Goal: Task Accomplishment & Management: Manage account settings

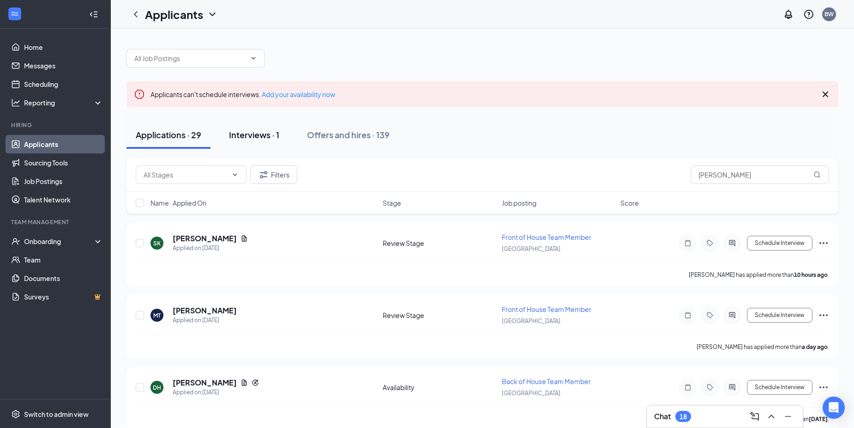
click at [255, 137] on div "Interviews · 1" at bounding box center [254, 135] width 50 height 12
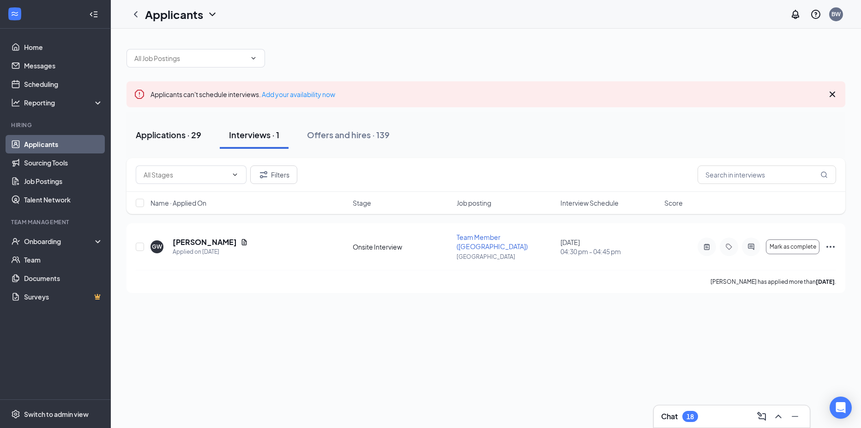
click at [177, 135] on div "Applications · 29" at bounding box center [169, 135] width 66 height 12
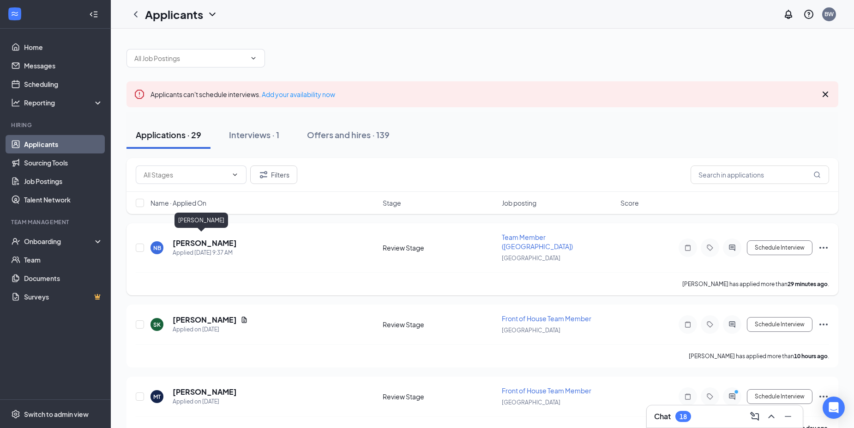
click at [197, 242] on h5 "Natalie Bell" at bounding box center [205, 243] width 64 height 10
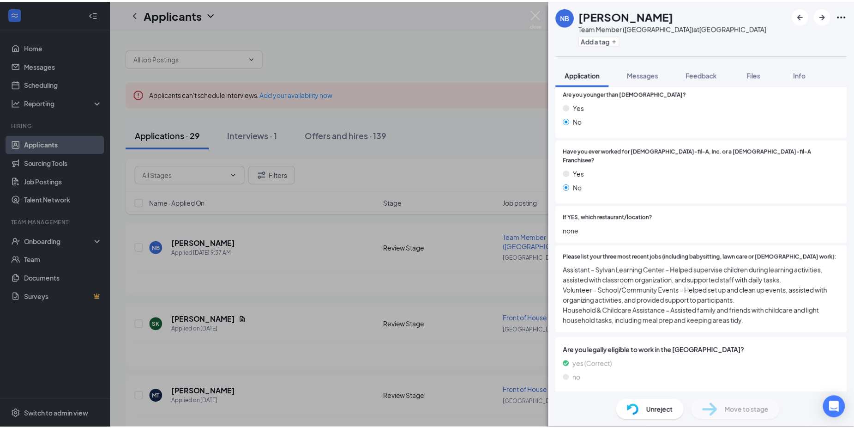
scroll to position [139, 0]
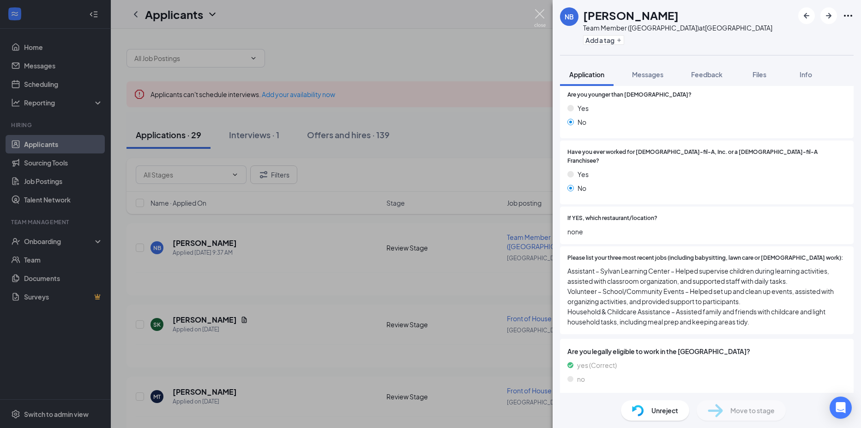
click at [542, 18] on img at bounding box center [540, 18] width 12 height 18
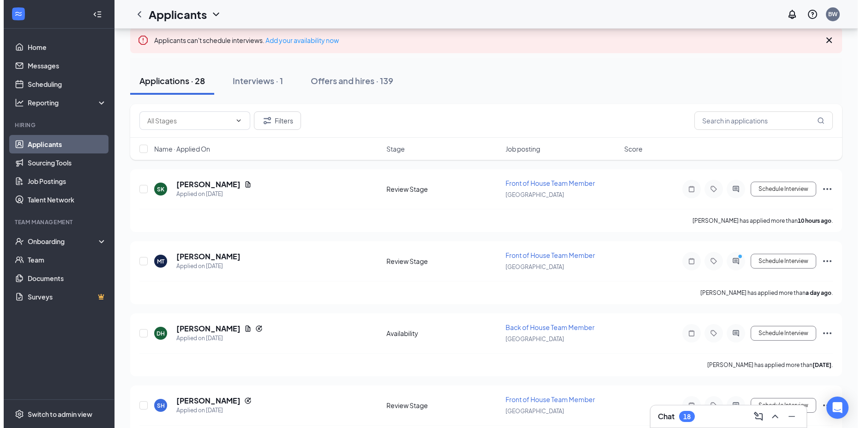
scroll to position [185, 0]
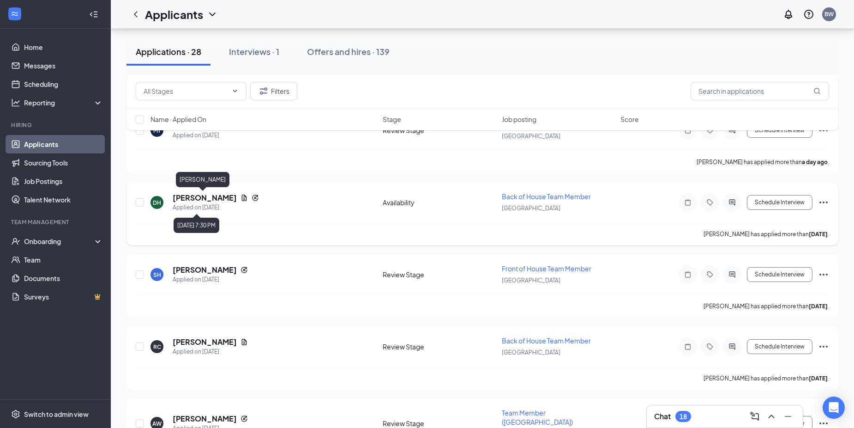
click at [198, 198] on h5 "dorothy harris" at bounding box center [205, 198] width 64 height 10
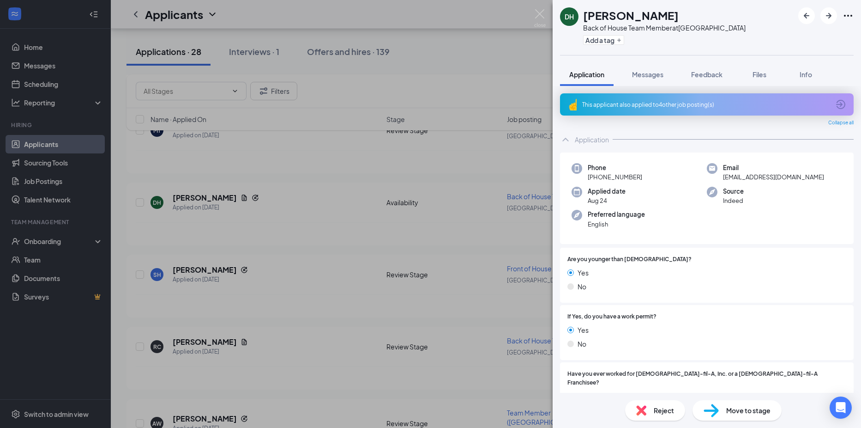
click at [648, 416] on div "Reject" at bounding box center [655, 410] width 60 height 20
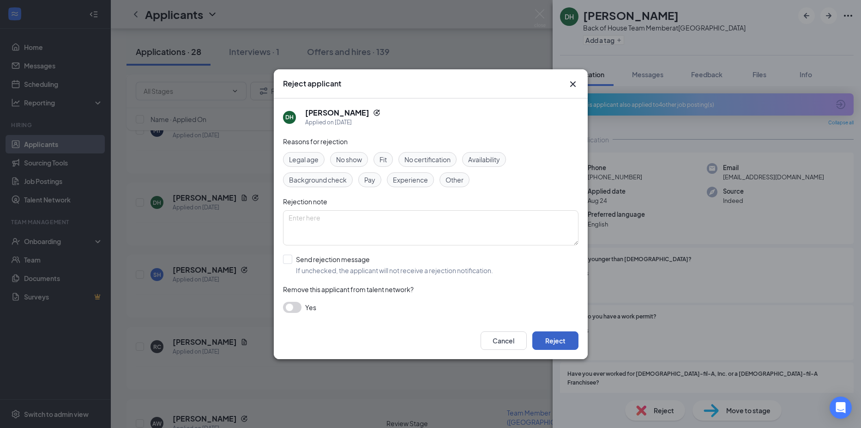
click at [564, 342] on button "Reject" at bounding box center [555, 340] width 46 height 18
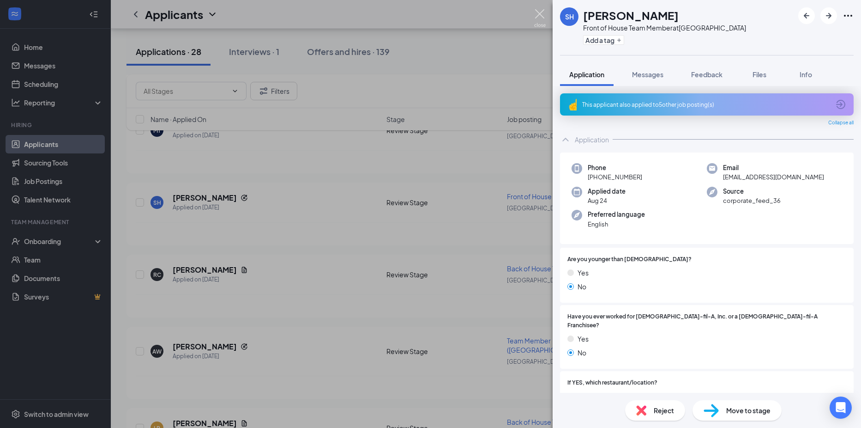
click at [543, 15] on img at bounding box center [540, 18] width 12 height 18
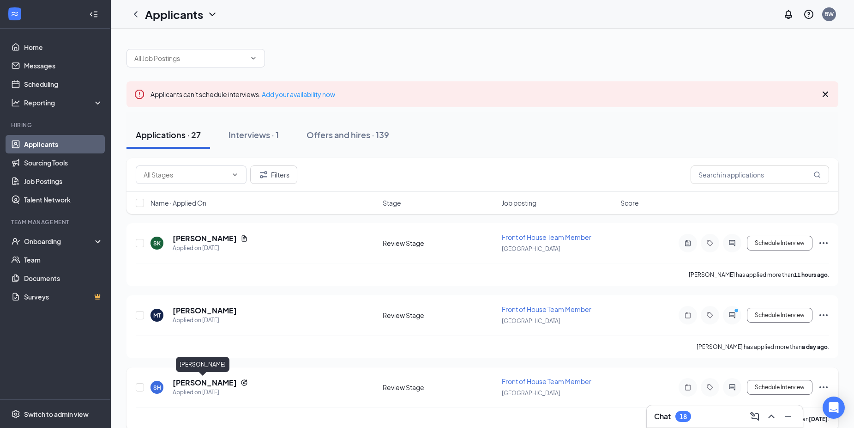
click at [200, 382] on h5 "sean hairston" at bounding box center [205, 382] width 64 height 10
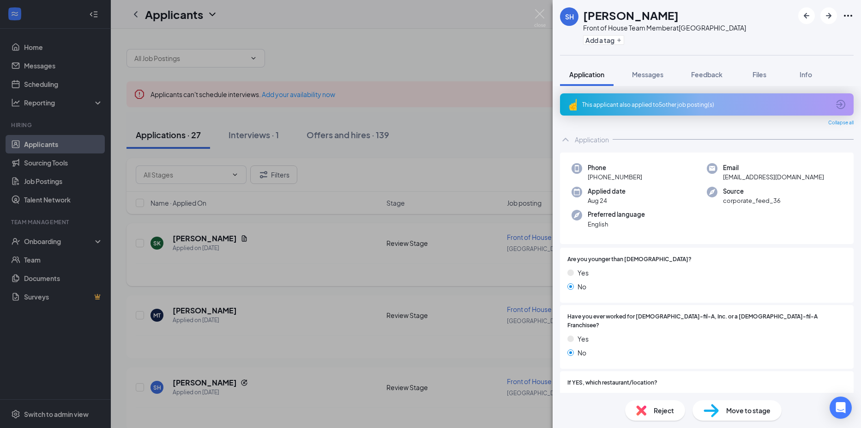
drag, startPoint x: 420, startPoint y: 295, endPoint x: 382, endPoint y: 272, distance: 44.5
click at [385, 304] on div "SH sean hairston Front of House Team Member at Riverside Drive Add a tag Applic…" at bounding box center [430, 214] width 861 height 428
click at [380, 270] on div "Savannah Kendrick has applied more than 11 hours ago ." at bounding box center [486, 274] width 700 height 23
click at [382, 272] on div "Savannah Kendrick has applied more than 11 hours ago ." at bounding box center [486, 274] width 700 height 23
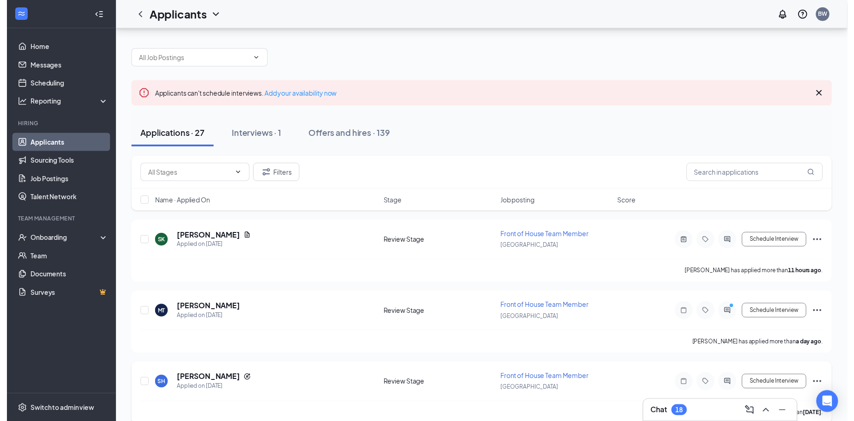
scroll to position [92, 0]
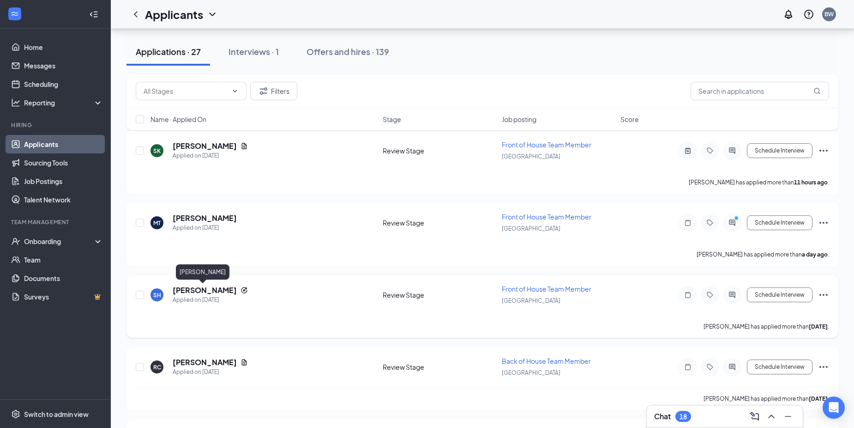
click at [209, 293] on h5 "sean hairston" at bounding box center [205, 290] width 64 height 10
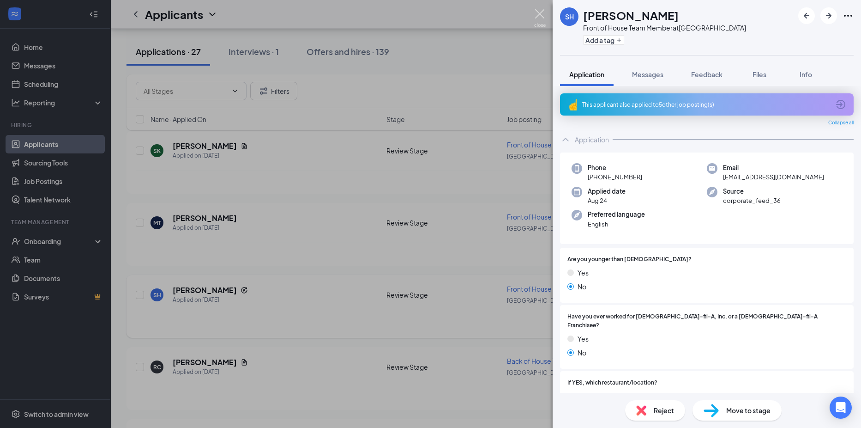
click at [539, 12] on img at bounding box center [540, 18] width 12 height 18
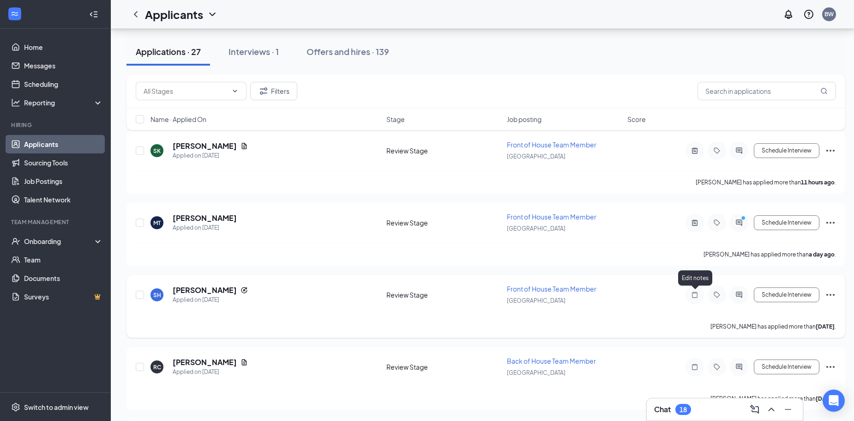
click at [699, 294] on icon "Note" at bounding box center [694, 294] width 11 height 7
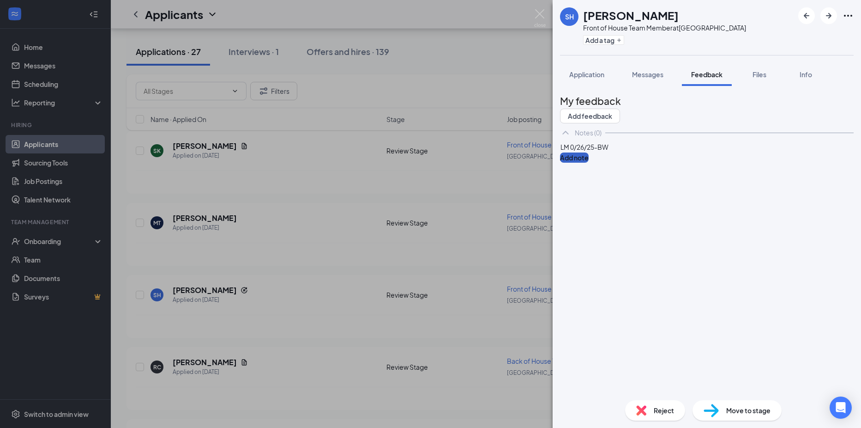
click at [589, 163] on button "Add note" at bounding box center [574, 157] width 29 height 10
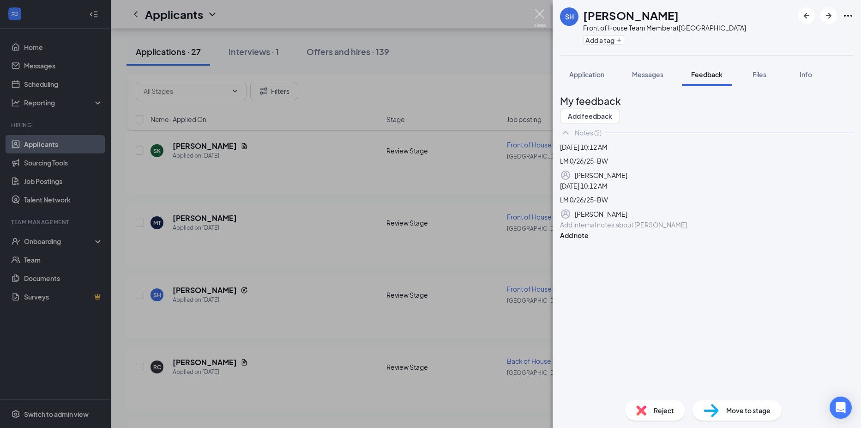
click at [542, 14] on img at bounding box center [540, 18] width 12 height 18
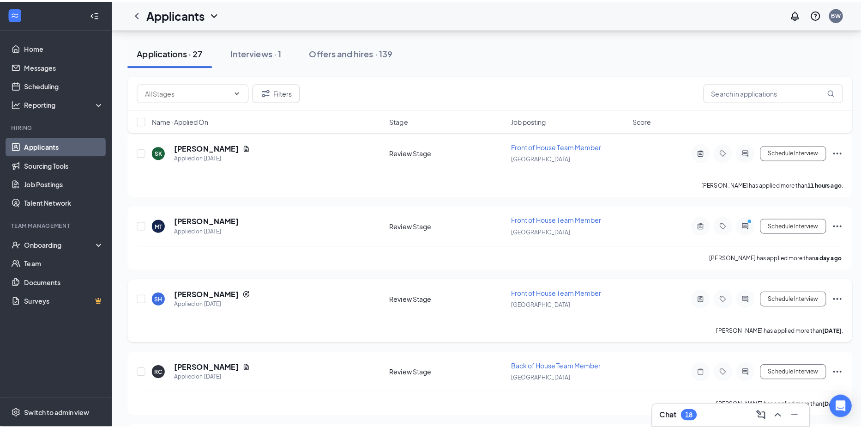
scroll to position [139, 0]
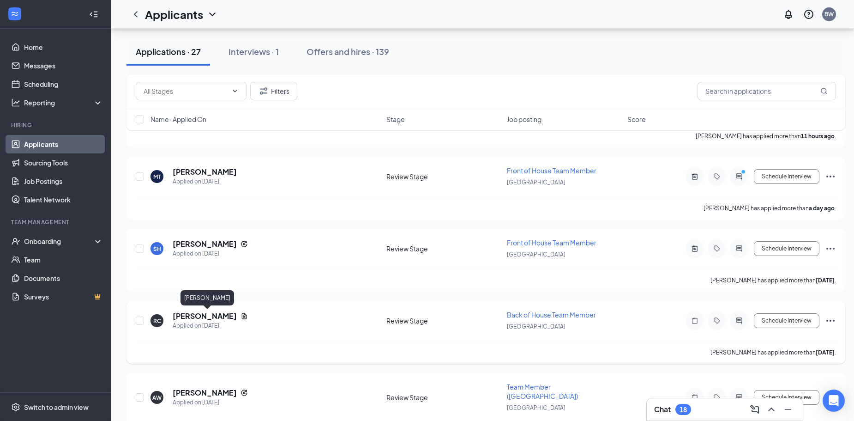
click at [231, 314] on h5 "REBEKAH CUNNINGHAM" at bounding box center [205, 316] width 64 height 10
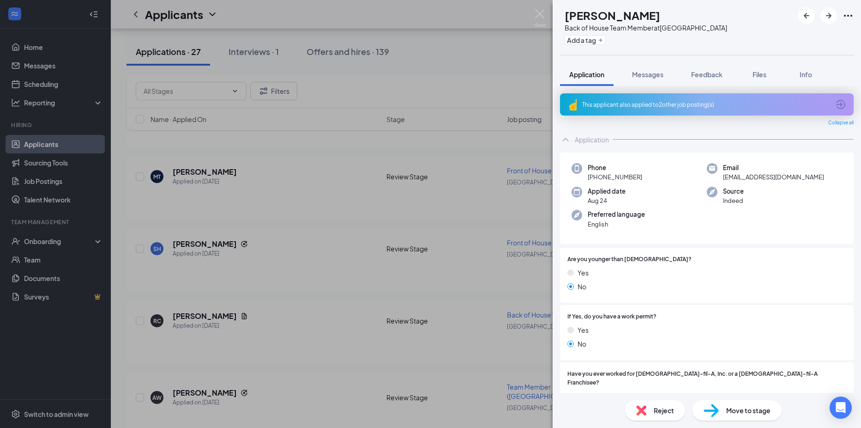
click at [410, 278] on div "RC REBEKAH CUNNINGHAM Back of House Team Member at Riverside Drive Add a tag Ap…" at bounding box center [430, 214] width 861 height 428
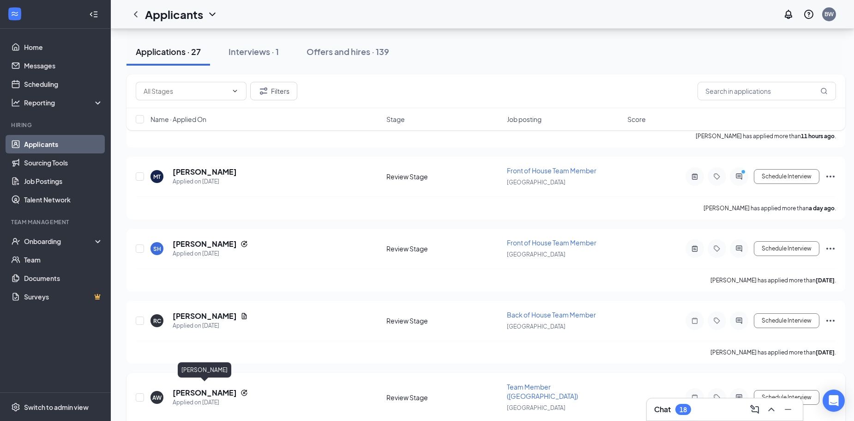
click at [224, 387] on h5 "adrianna williams" at bounding box center [205, 392] width 64 height 10
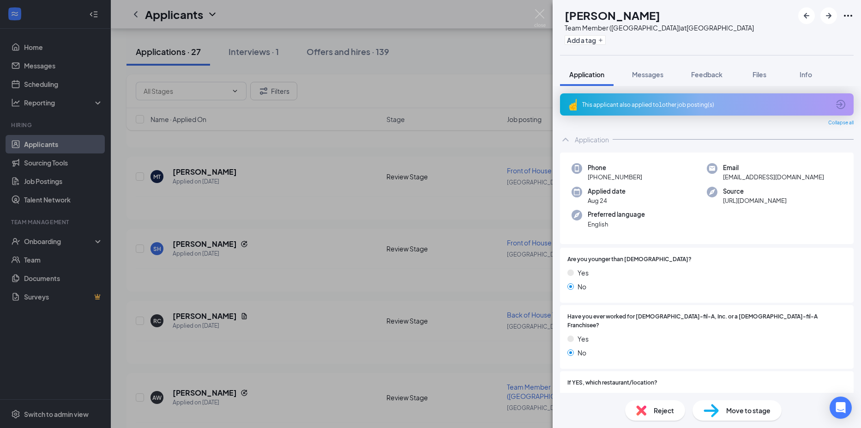
click at [278, 335] on div "AW adrianna williams Team Member (Danville Mall) at Riverside Drive Add a tag A…" at bounding box center [430, 214] width 861 height 428
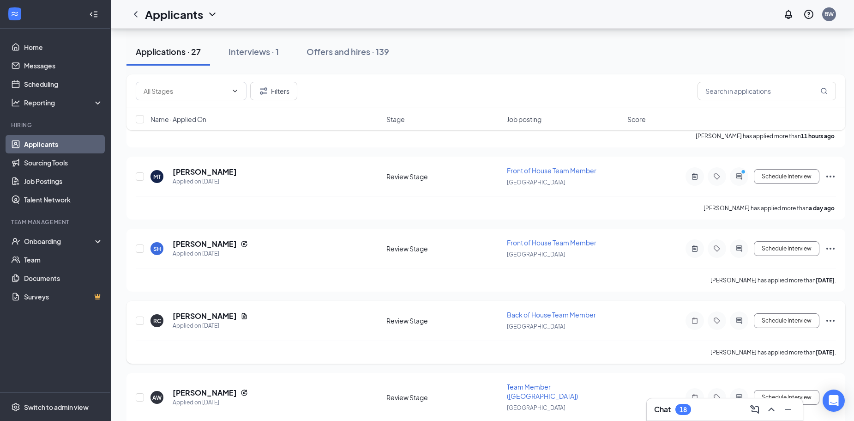
click at [237, 316] on h5 "REBEKAH CUNNINGHAM" at bounding box center [205, 316] width 64 height 10
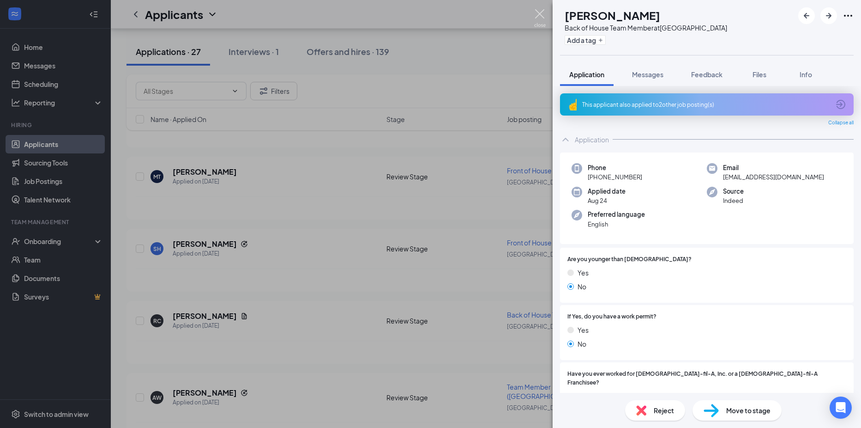
click at [538, 14] on img at bounding box center [540, 18] width 12 height 18
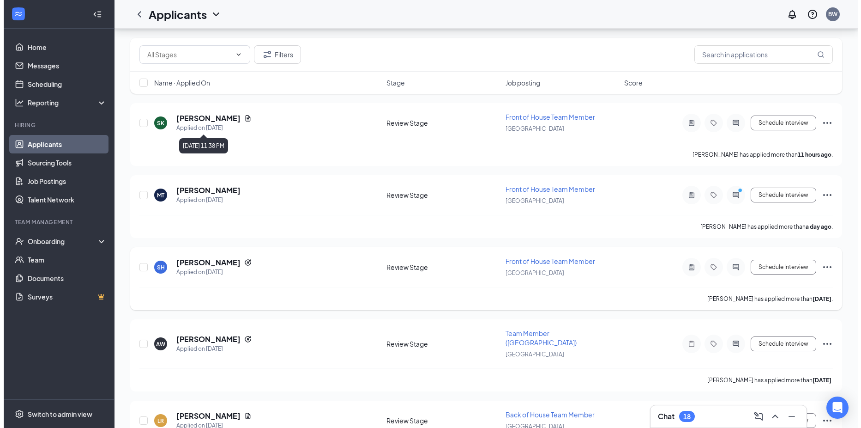
scroll to position [139, 0]
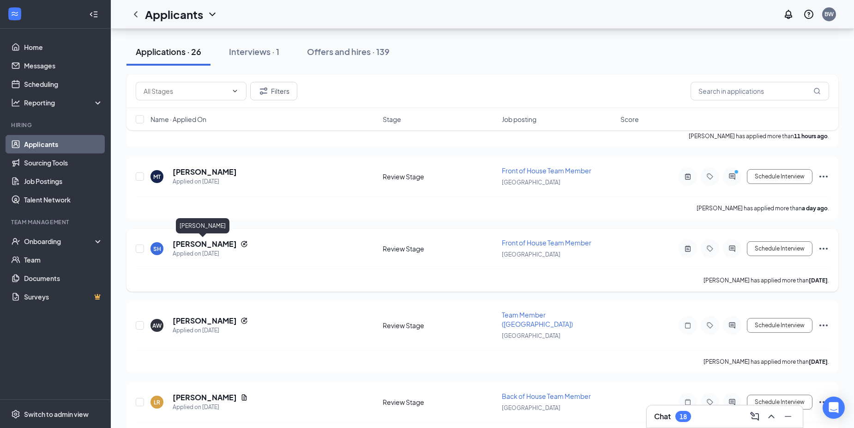
click at [193, 246] on h5 "sean hairston" at bounding box center [205, 244] width 64 height 10
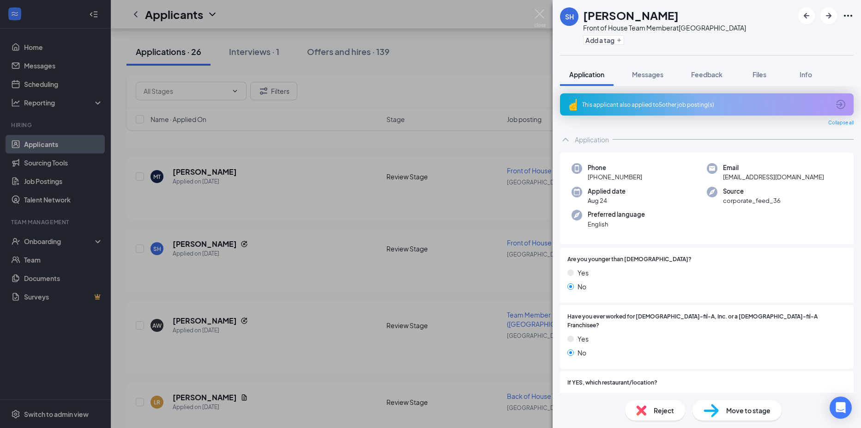
click at [638, 410] on img at bounding box center [641, 410] width 10 height 10
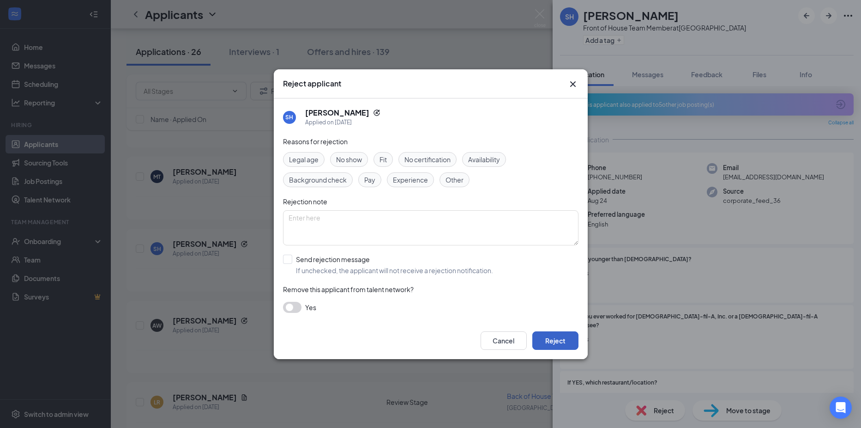
click at [553, 338] on button "Reject" at bounding box center [555, 340] width 46 height 18
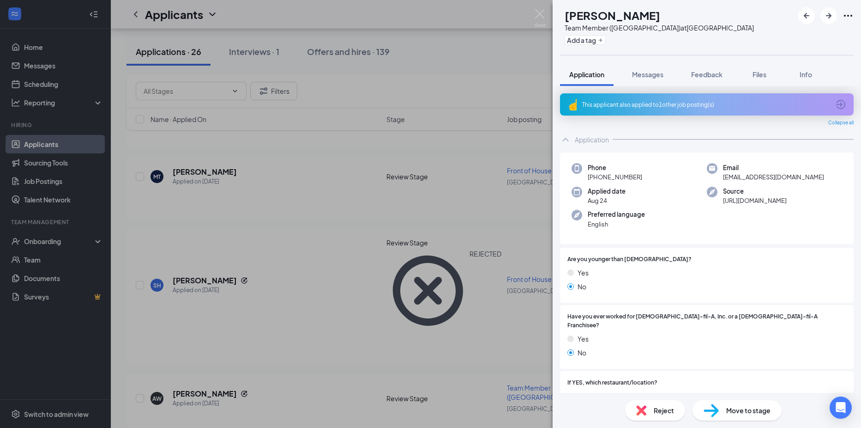
click at [651, 409] on div "Reject" at bounding box center [655, 410] width 60 height 20
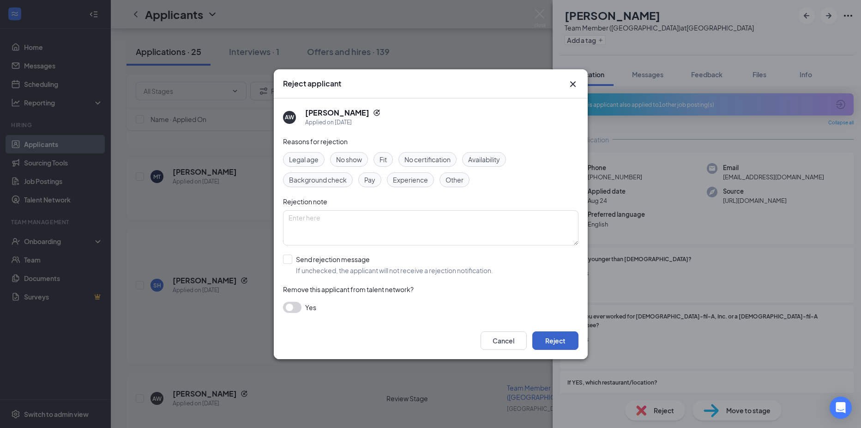
drag, startPoint x: 567, startPoint y: 337, endPoint x: 560, endPoint y: 342, distance: 8.7
click at [560, 342] on button "Reject" at bounding box center [555, 340] width 46 height 18
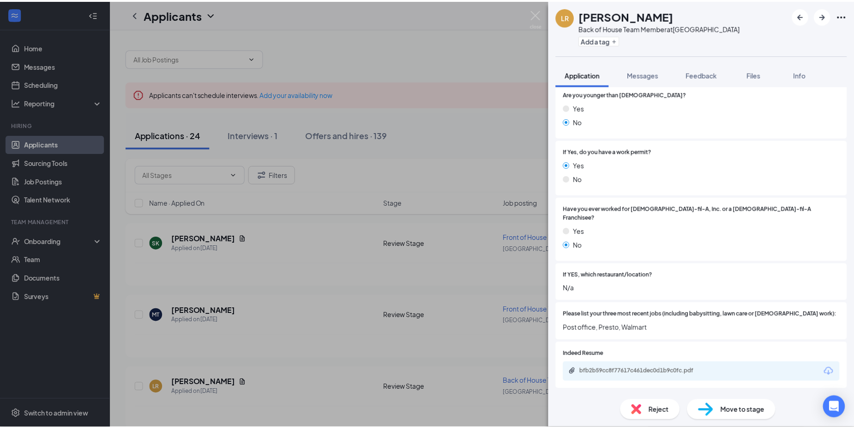
scroll to position [139, 0]
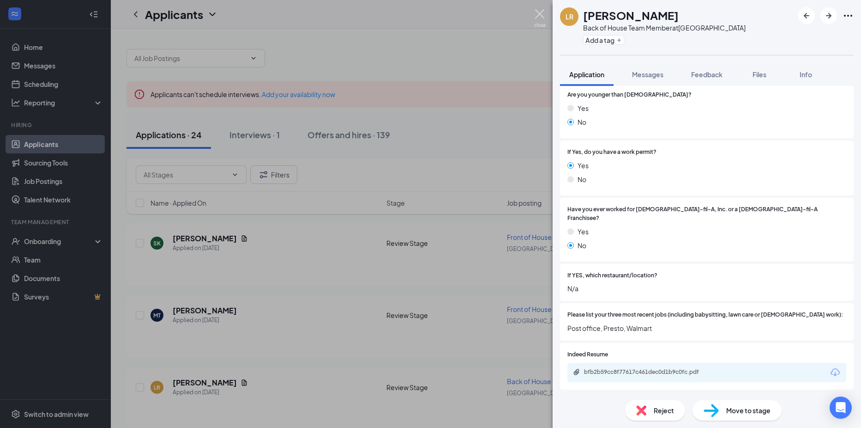
click at [536, 12] on img at bounding box center [540, 18] width 12 height 18
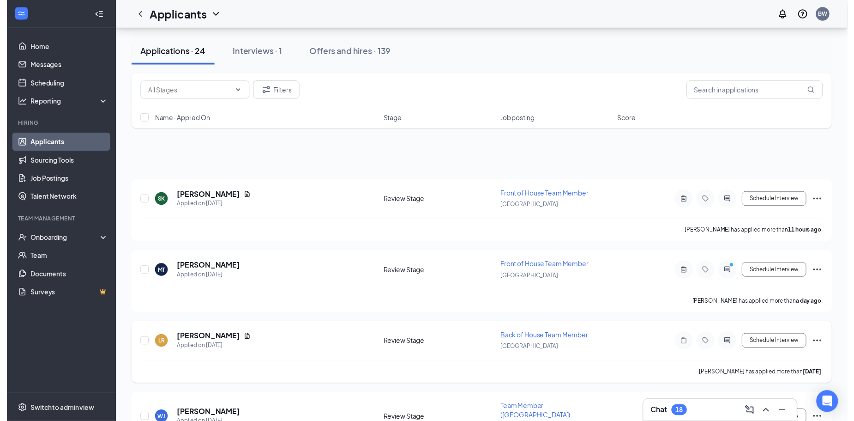
scroll to position [139, 0]
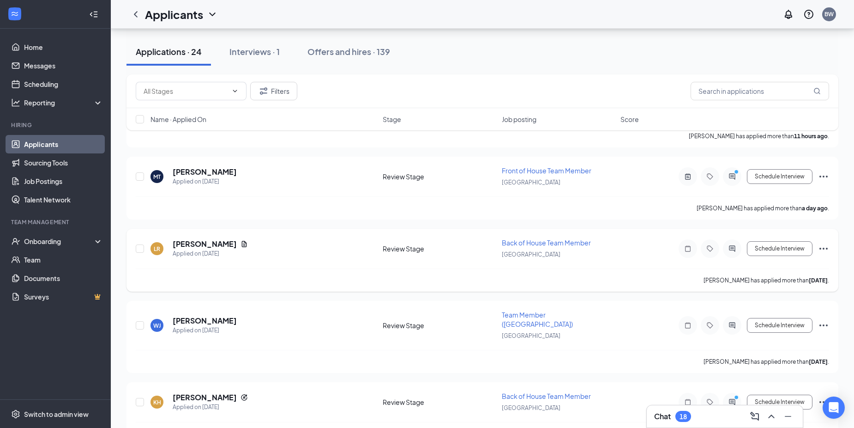
click at [695, 247] on div at bounding box center [688, 248] width 18 height 18
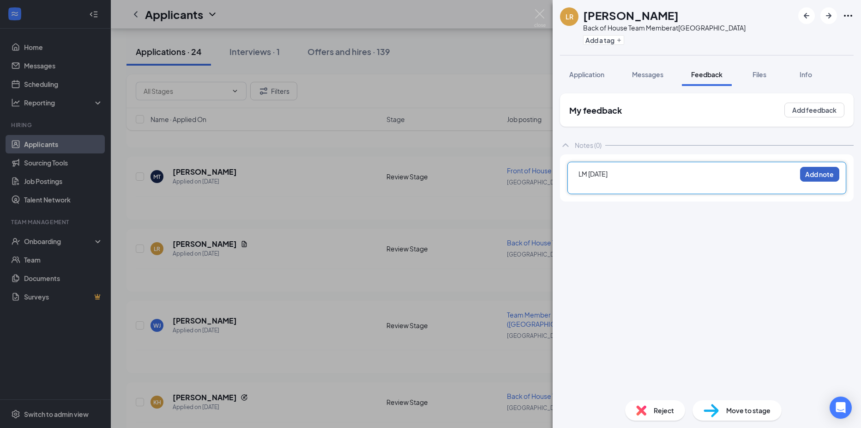
click at [809, 175] on button "Add note" at bounding box center [819, 174] width 39 height 15
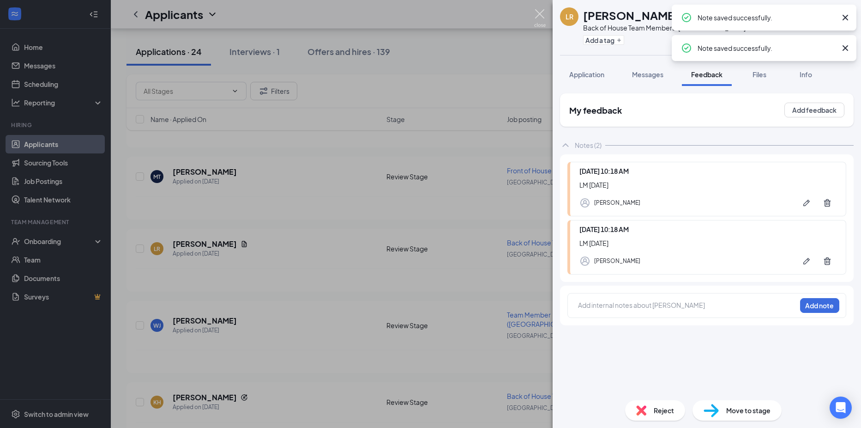
click at [542, 13] on img at bounding box center [540, 18] width 12 height 18
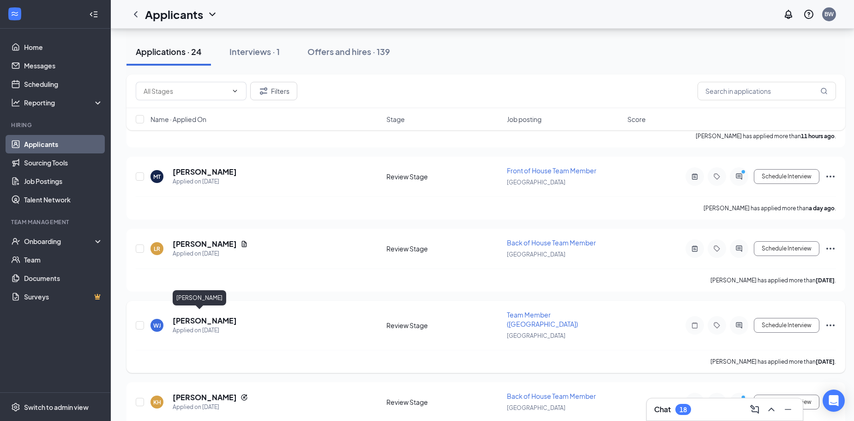
click at [189, 320] on h5 "[PERSON_NAME]" at bounding box center [205, 320] width 64 height 10
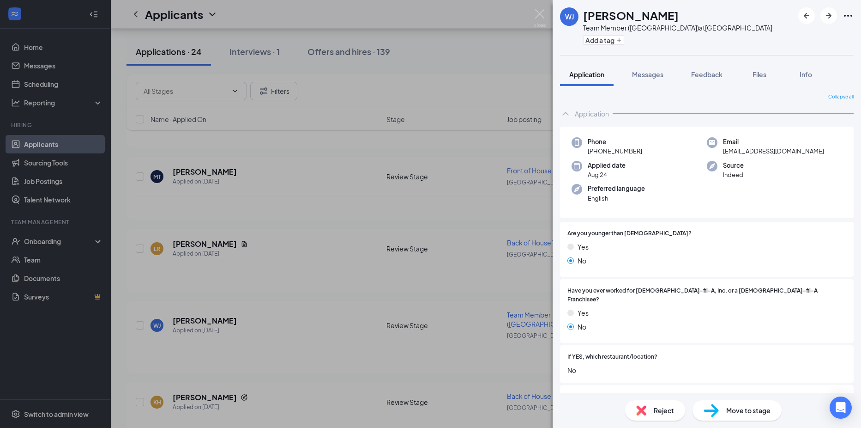
drag, startPoint x: 530, startPoint y: 14, endPoint x: 539, endPoint y: 78, distance: 64.9
click at [530, 14] on div "[PERSON_NAME] Team Member ([GEOGRAPHIC_DATA]) at [GEOGRAPHIC_DATA] Add a tag Ap…" at bounding box center [430, 214] width 861 height 428
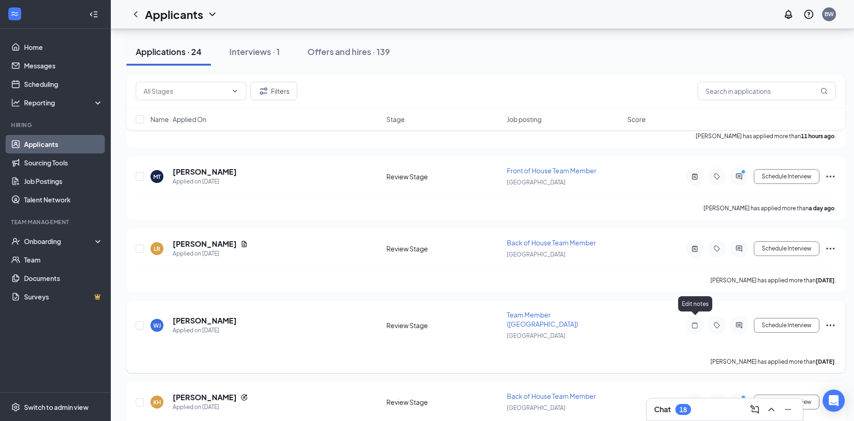
click at [696, 321] on icon "Note" at bounding box center [694, 324] width 11 height 7
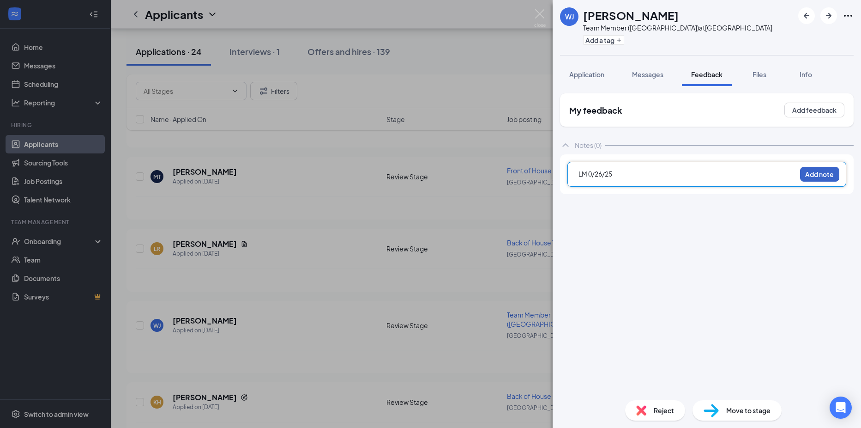
click at [812, 175] on button "Add note" at bounding box center [819, 174] width 39 height 15
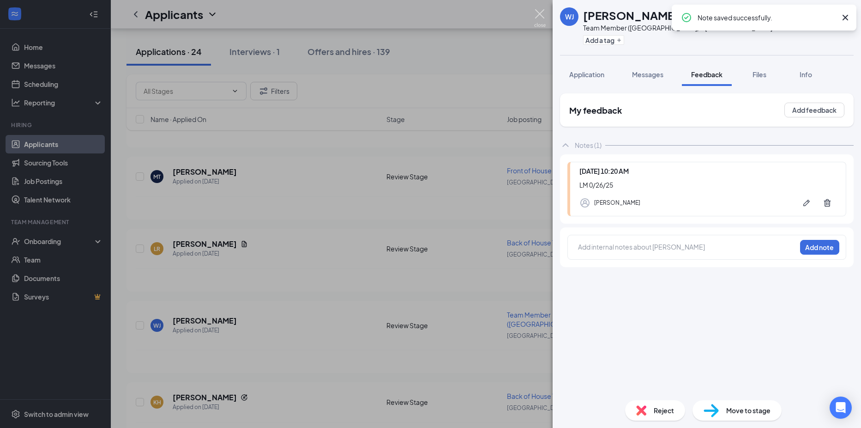
click at [545, 18] on img at bounding box center [540, 18] width 12 height 18
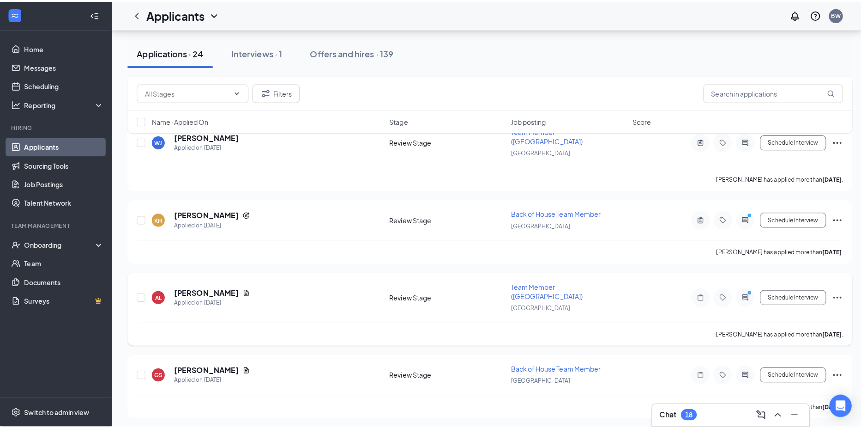
scroll to position [323, 0]
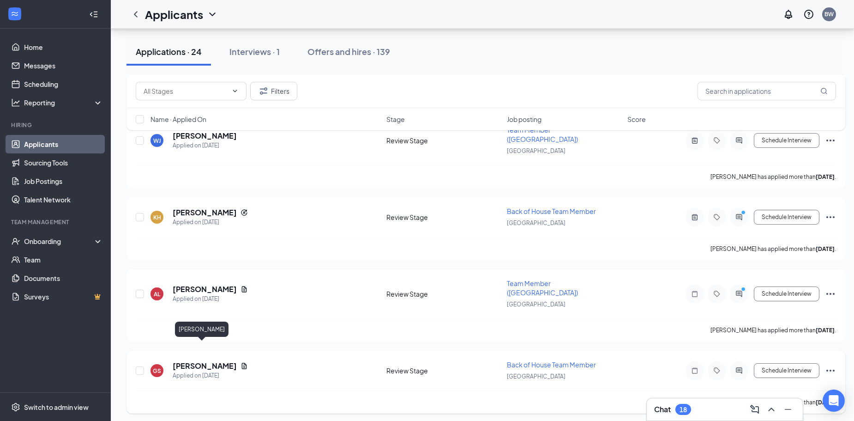
click at [196, 361] on h5 "[PERSON_NAME]" at bounding box center [205, 366] width 64 height 10
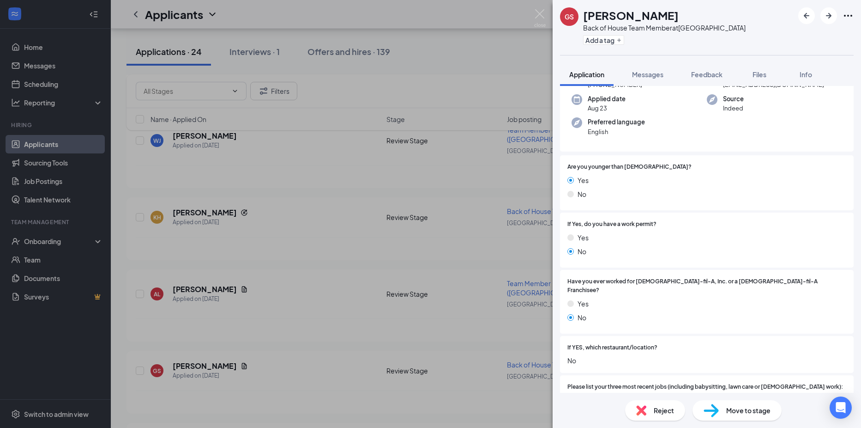
scroll to position [185, 0]
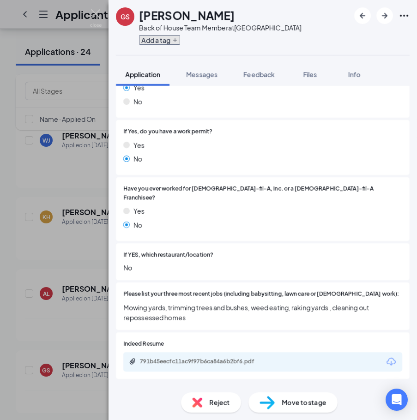
drag, startPoint x: 745, startPoint y: 1, endPoint x: 147, endPoint y: 5, distance: 598.0
click at [156, 41] on button "Add a tag" at bounding box center [159, 40] width 41 height 10
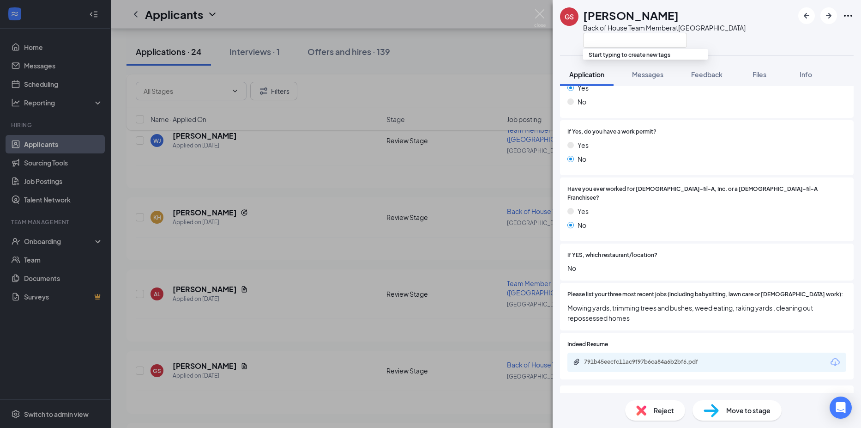
click at [634, 407] on div "Reject" at bounding box center [655, 410] width 60 height 20
click at [642, 411] on img at bounding box center [641, 410] width 10 height 10
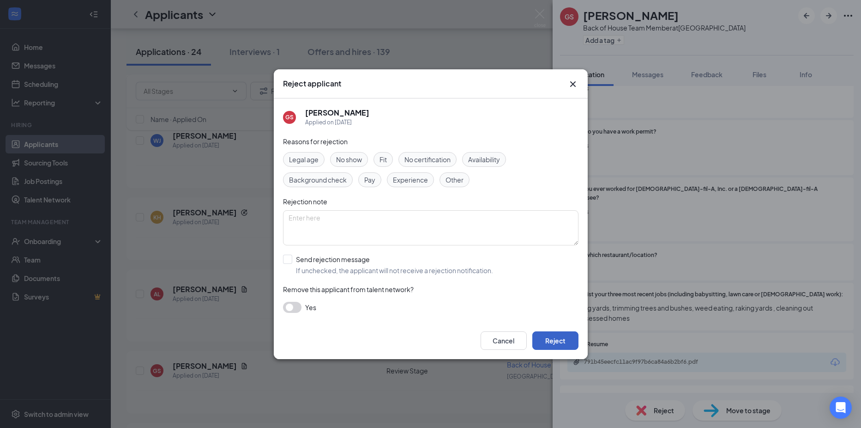
click at [550, 342] on button "Reject" at bounding box center [555, 340] width 46 height 18
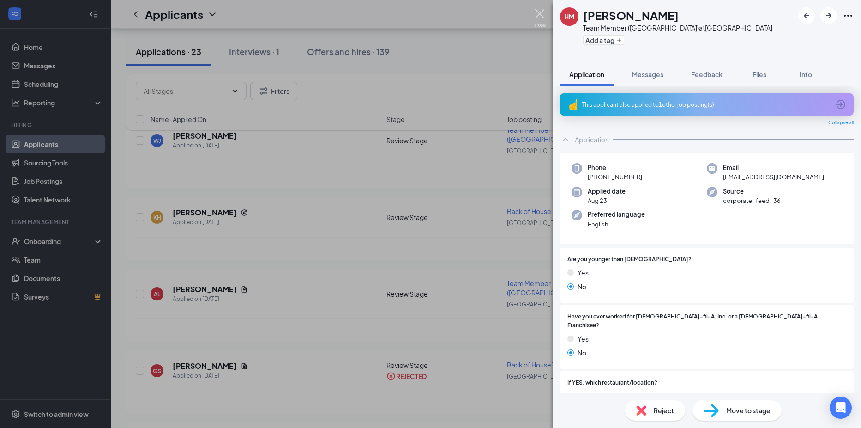
click at [538, 13] on img at bounding box center [540, 18] width 12 height 18
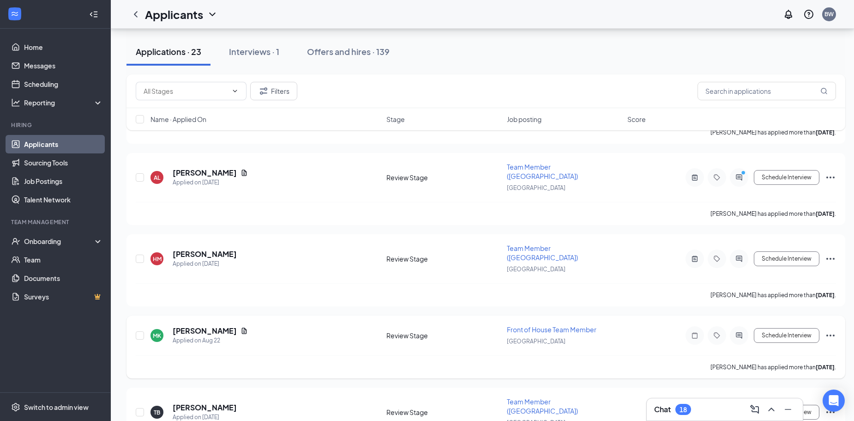
scroll to position [462, 0]
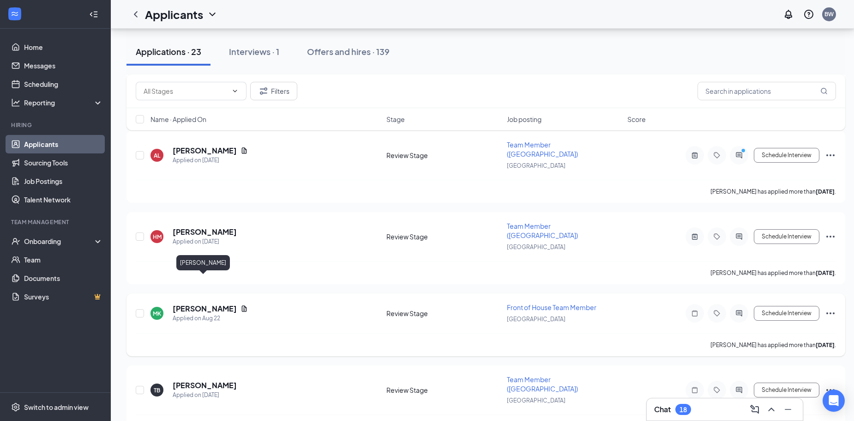
click at [214, 303] on h5 "[PERSON_NAME]" at bounding box center [205, 308] width 64 height 10
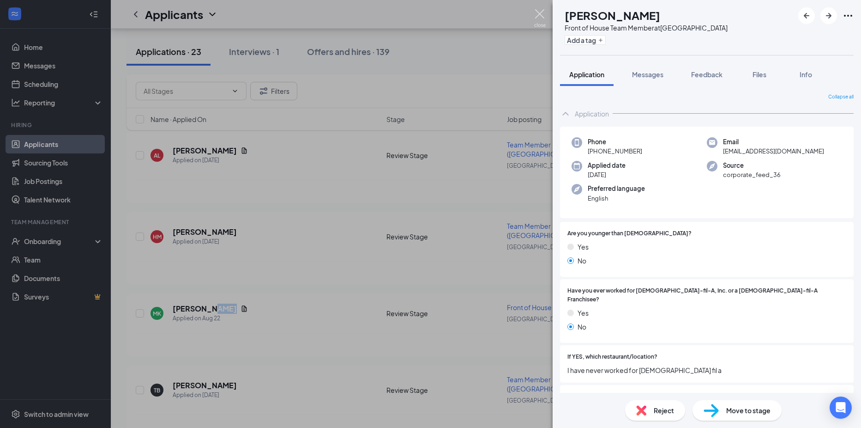
click at [544, 11] on img at bounding box center [540, 18] width 12 height 18
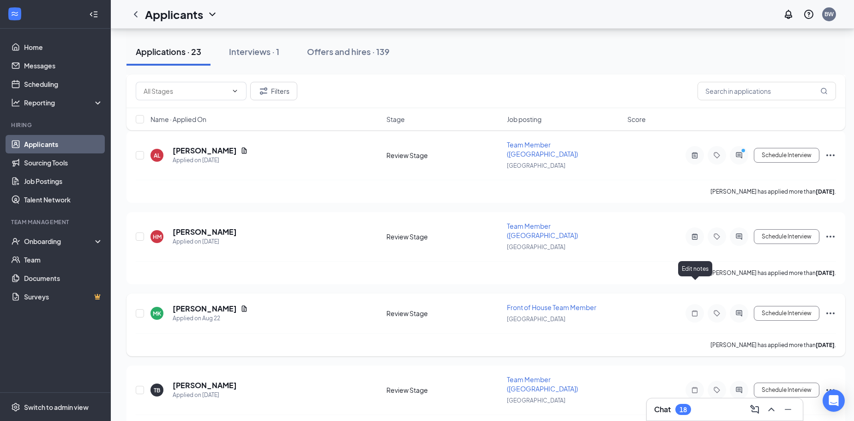
click at [694, 309] on icon "Note" at bounding box center [694, 312] width 11 height 7
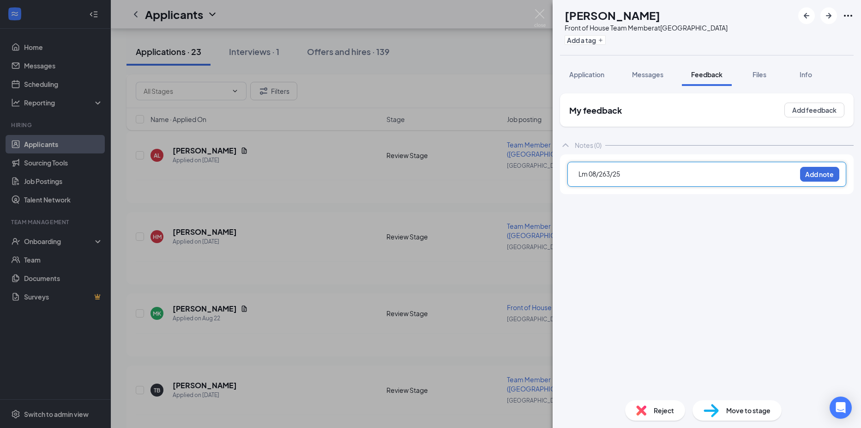
click at [609, 177] on span "Lm 08/263/25" at bounding box center [600, 173] width 42 height 8
click at [610, 176] on span "Lm 08/263/25" at bounding box center [600, 173] width 42 height 8
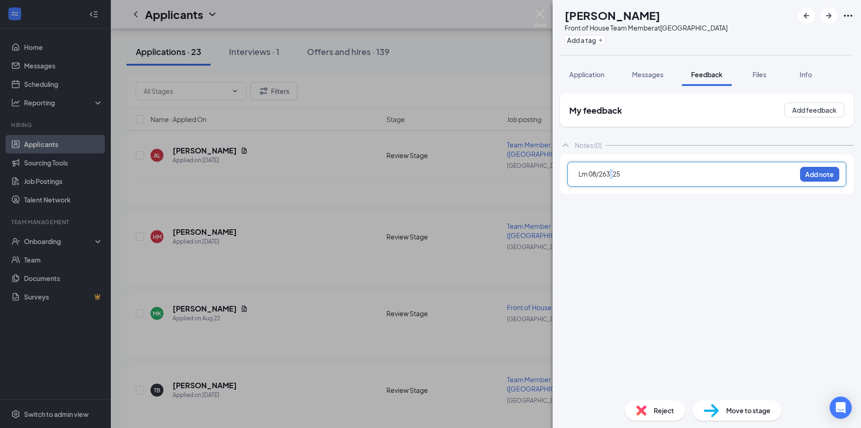
click at [610, 176] on span "Lm 08/263/25" at bounding box center [600, 173] width 42 height 8
click at [610, 177] on span "Lm 08/263/25" at bounding box center [600, 173] width 42 height 8
click at [829, 172] on button "Add note" at bounding box center [819, 174] width 39 height 15
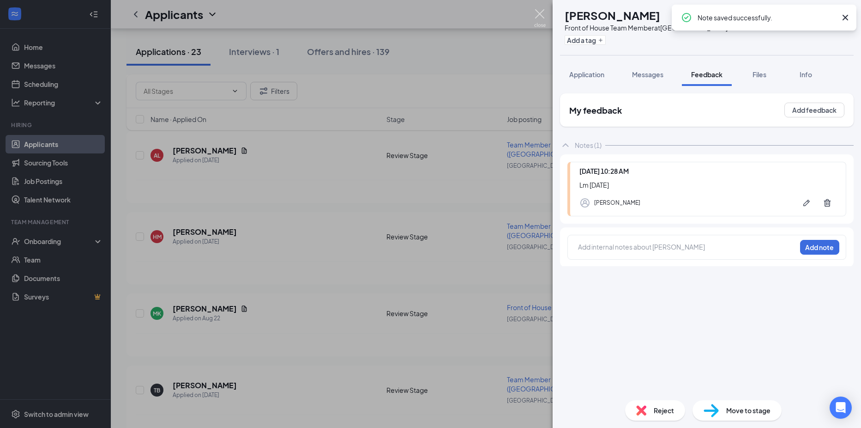
click at [545, 13] on img at bounding box center [540, 18] width 12 height 18
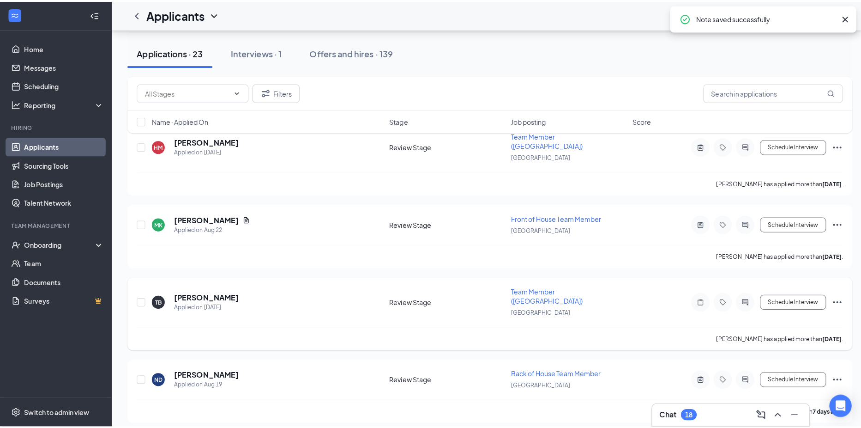
scroll to position [554, 0]
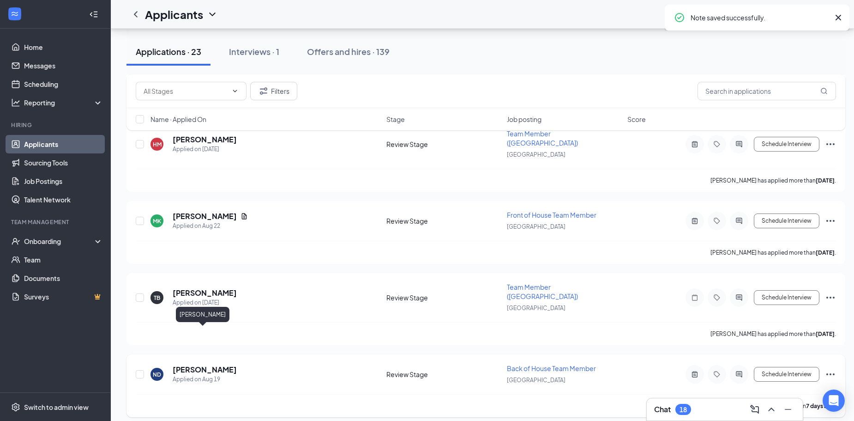
click at [215, 364] on h5 "[PERSON_NAME]" at bounding box center [205, 369] width 64 height 10
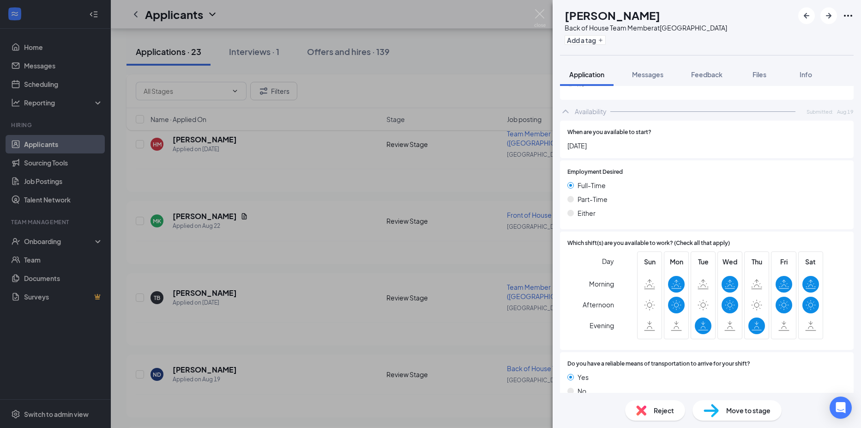
scroll to position [484, 0]
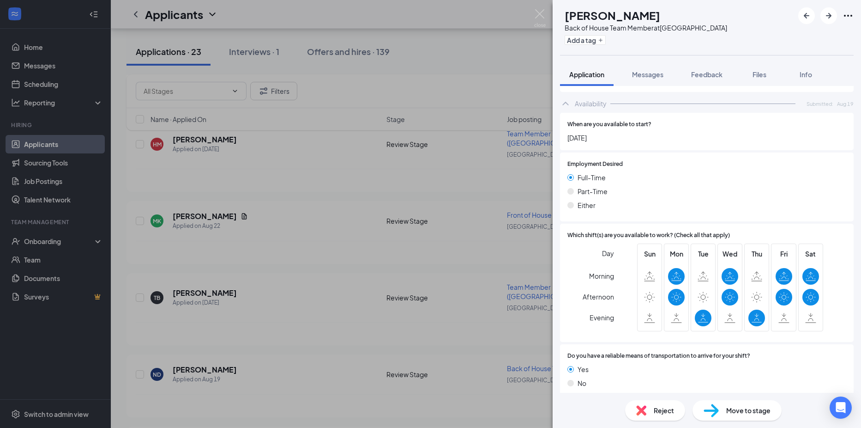
click at [652, 410] on div "Reject" at bounding box center [655, 410] width 60 height 20
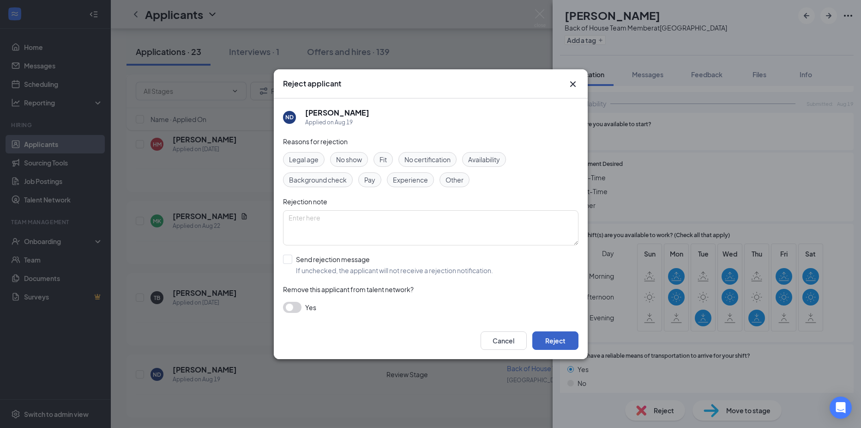
click at [561, 344] on button "Reject" at bounding box center [555, 340] width 46 height 18
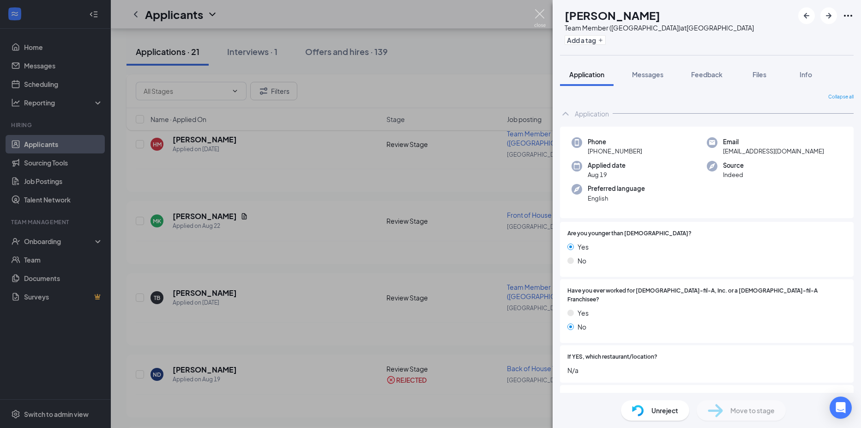
click at [540, 15] on img at bounding box center [540, 18] width 12 height 18
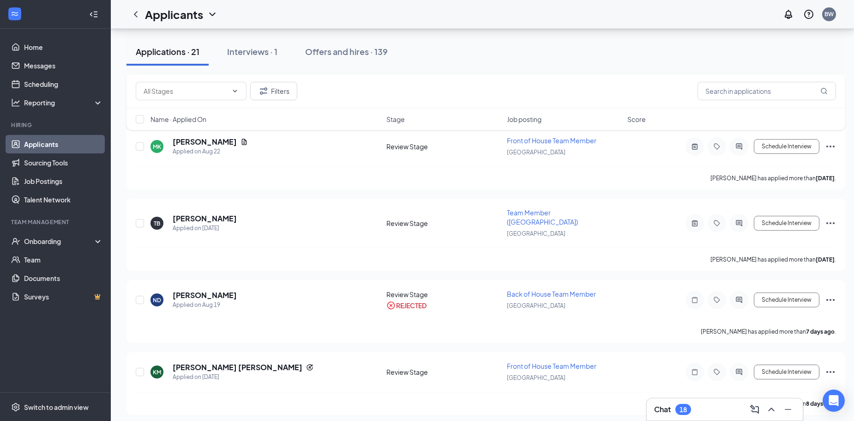
scroll to position [646, 0]
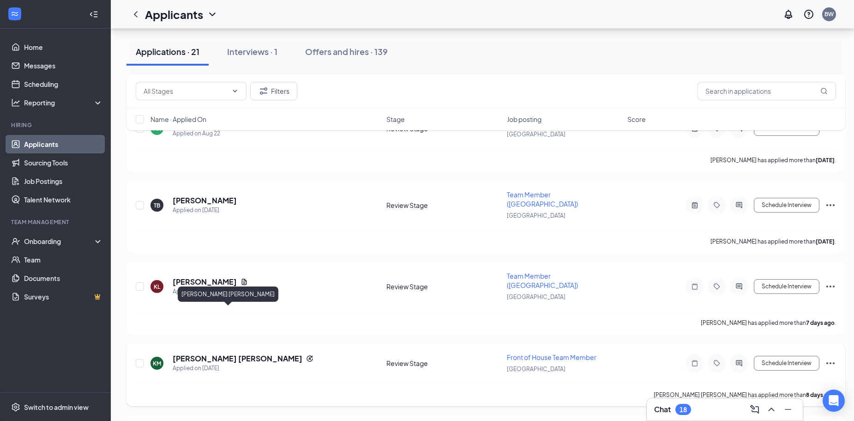
click at [221, 353] on h5 "[PERSON_NAME] [PERSON_NAME]" at bounding box center [238, 358] width 130 height 10
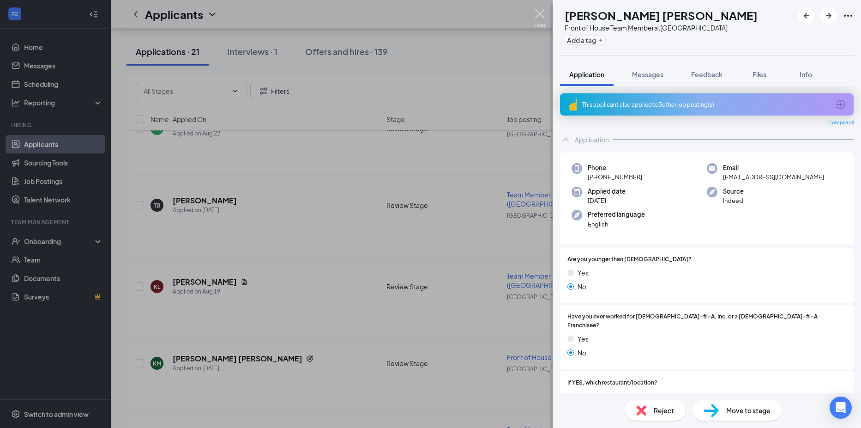
click at [541, 18] on img at bounding box center [540, 18] width 12 height 18
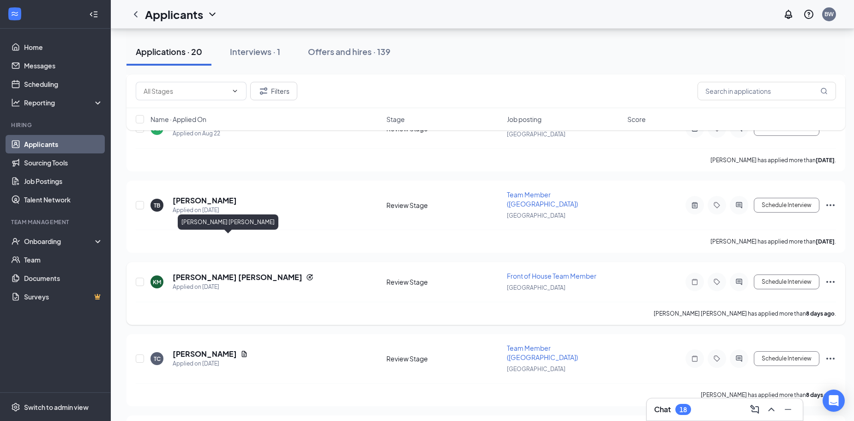
click at [212, 272] on h5 "[PERSON_NAME] [PERSON_NAME]" at bounding box center [238, 277] width 130 height 10
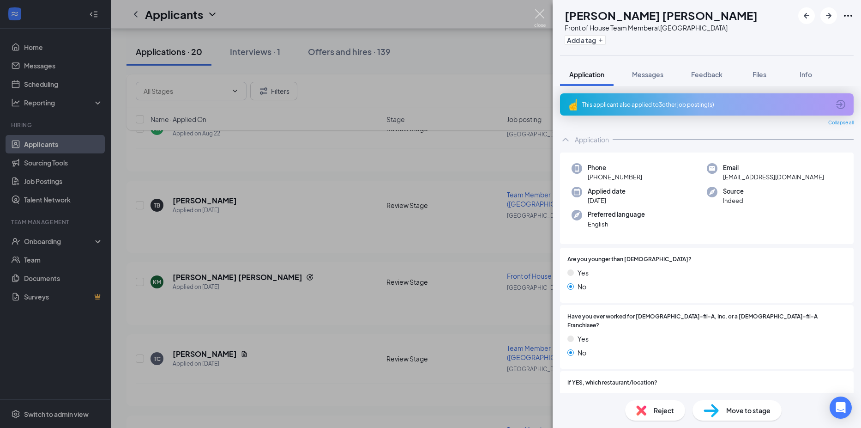
click at [539, 19] on img at bounding box center [540, 18] width 12 height 18
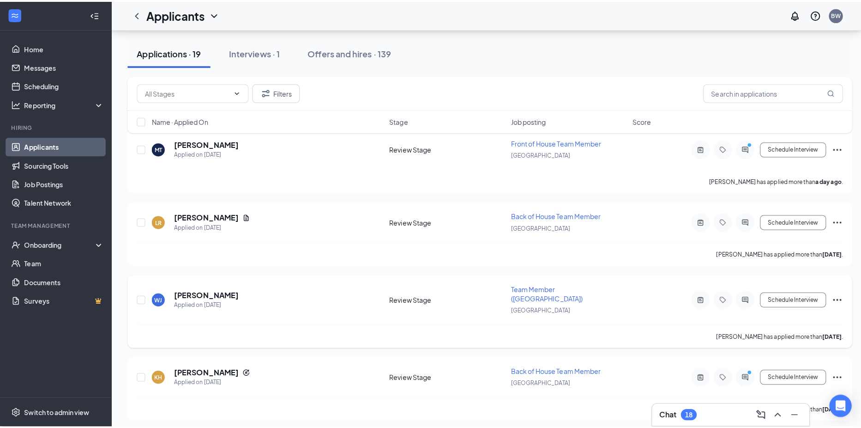
scroll to position [92, 0]
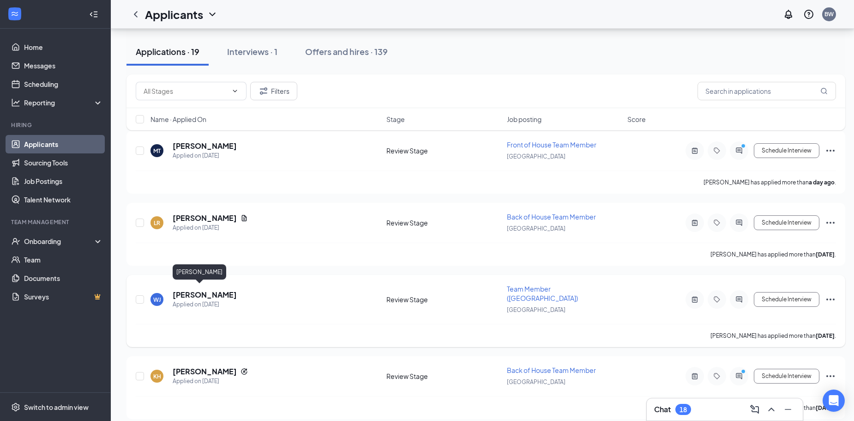
click at [182, 291] on h5 "[PERSON_NAME]" at bounding box center [205, 295] width 64 height 10
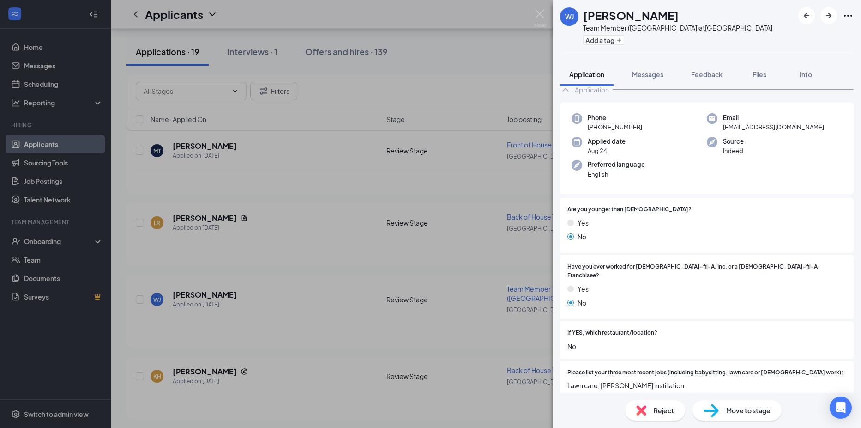
scroll to position [46, 0]
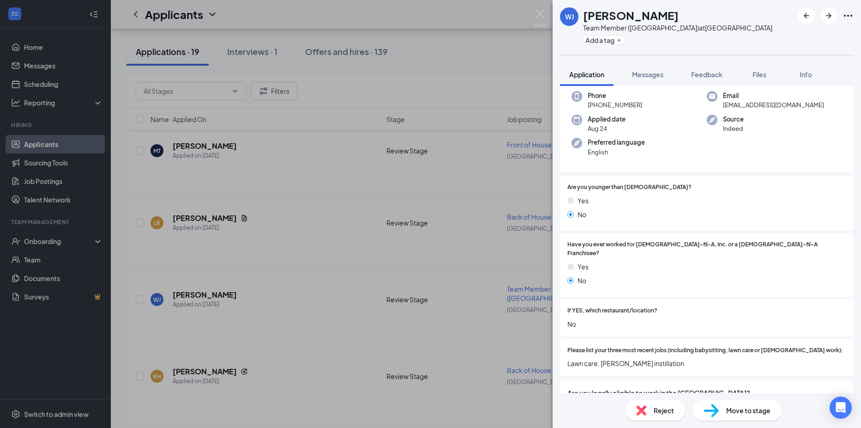
click at [635, 412] on div "Reject" at bounding box center [655, 410] width 60 height 20
click at [641, 409] on img at bounding box center [641, 410] width 10 height 10
click at [642, 409] on img at bounding box center [641, 410] width 10 height 10
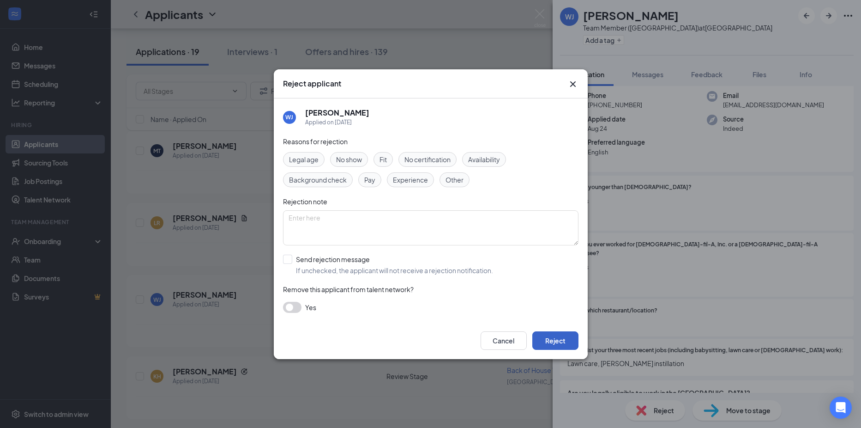
click at [541, 334] on button "Reject" at bounding box center [555, 340] width 46 height 18
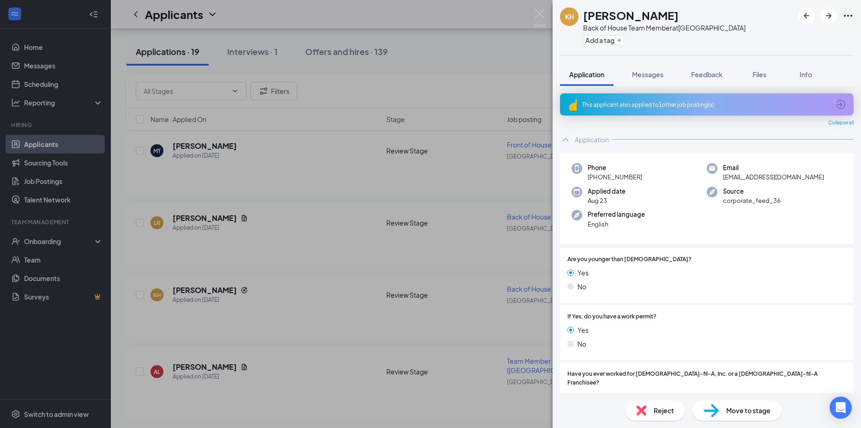
click at [336, 294] on div "KH [PERSON_NAME] Back of House Team Member at [GEOGRAPHIC_DATA] Add a tag Appli…" at bounding box center [430, 214] width 861 height 428
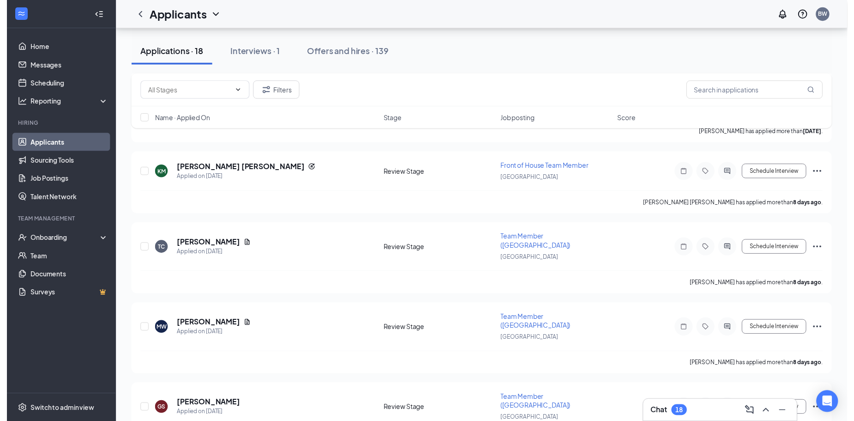
scroll to position [600, 0]
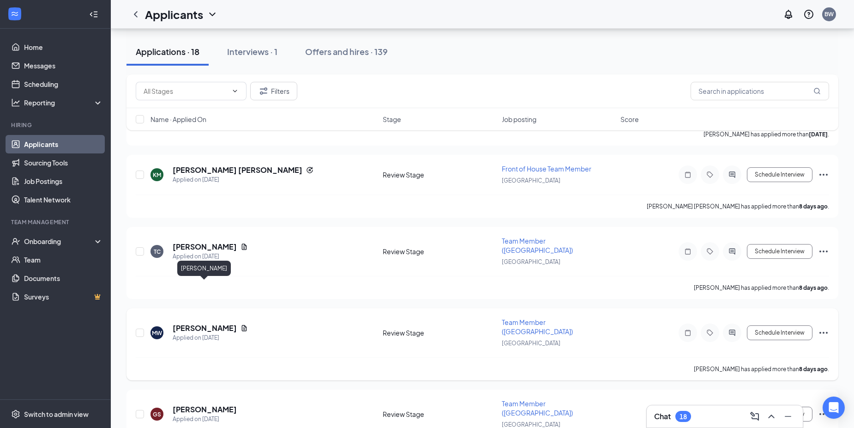
click at [194, 323] on h5 "[PERSON_NAME]" at bounding box center [205, 328] width 64 height 10
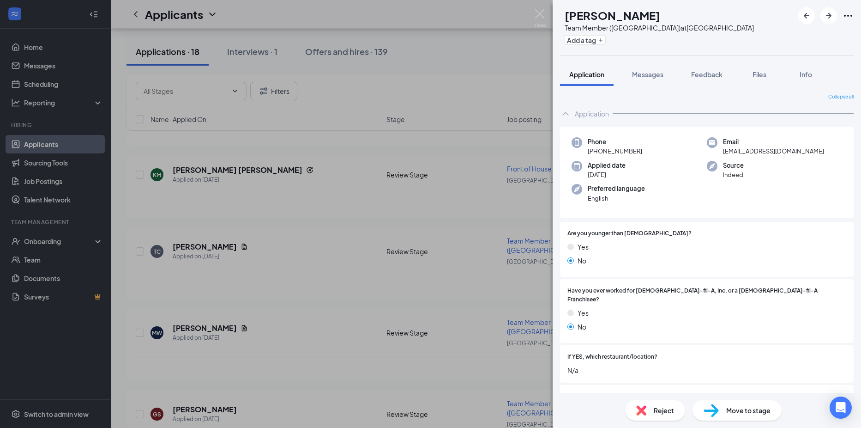
click at [195, 212] on div "MW [PERSON_NAME] Team Member ([GEOGRAPHIC_DATA]) at [GEOGRAPHIC_DATA] Add a tag…" at bounding box center [430, 214] width 861 height 428
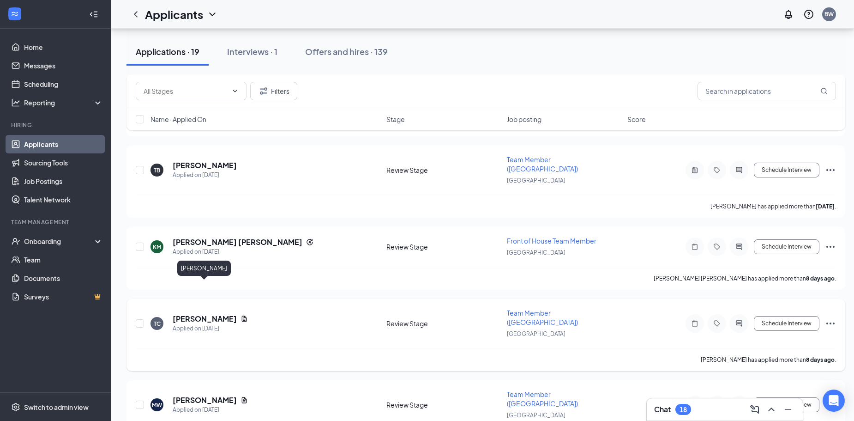
click at [194, 314] on h5 "[PERSON_NAME]" at bounding box center [205, 319] width 64 height 10
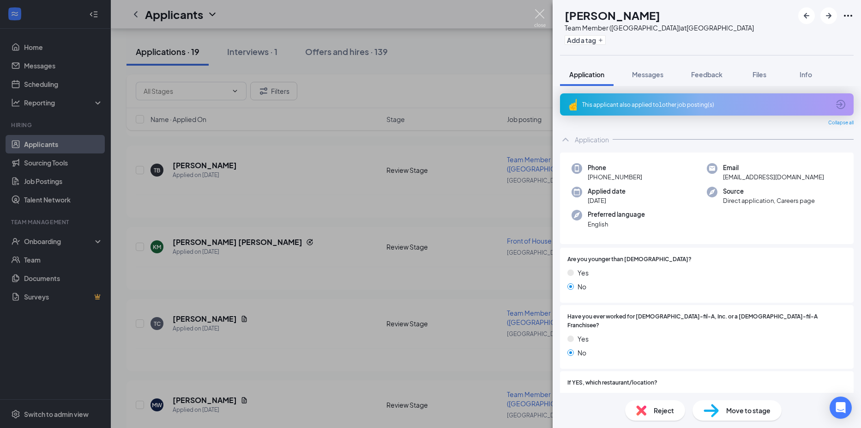
click at [544, 12] on img at bounding box center [540, 18] width 12 height 18
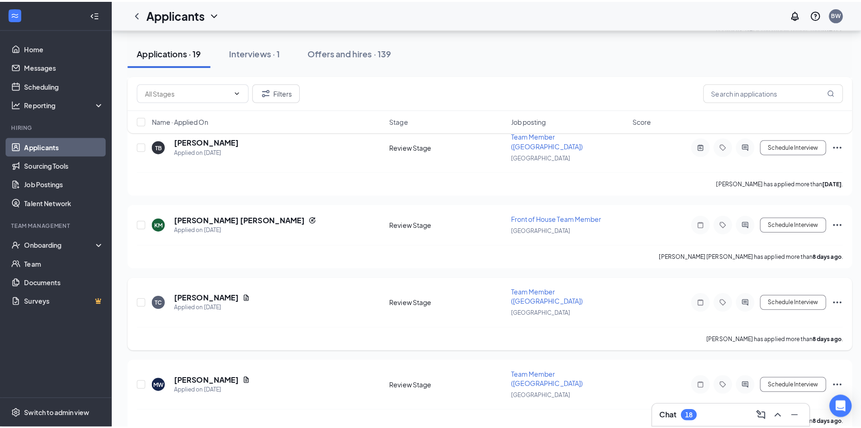
scroll to position [646, 0]
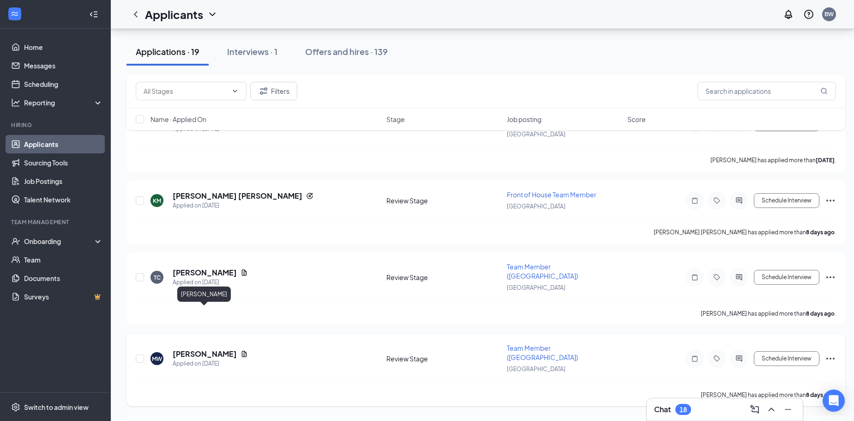
click at [224, 349] on h5 "[PERSON_NAME]" at bounding box center [205, 354] width 64 height 10
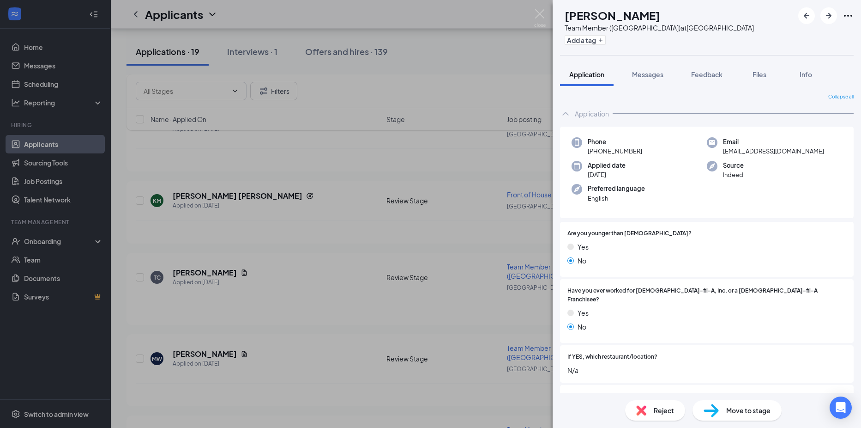
drag, startPoint x: 439, startPoint y: 307, endPoint x: 585, endPoint y: 64, distance: 283.6
click at [585, 64] on button "Application" at bounding box center [587, 74] width 54 height 23
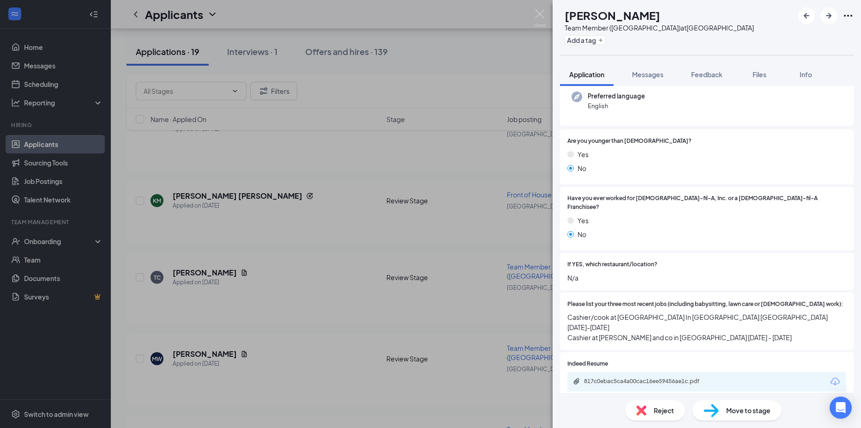
scroll to position [139, 0]
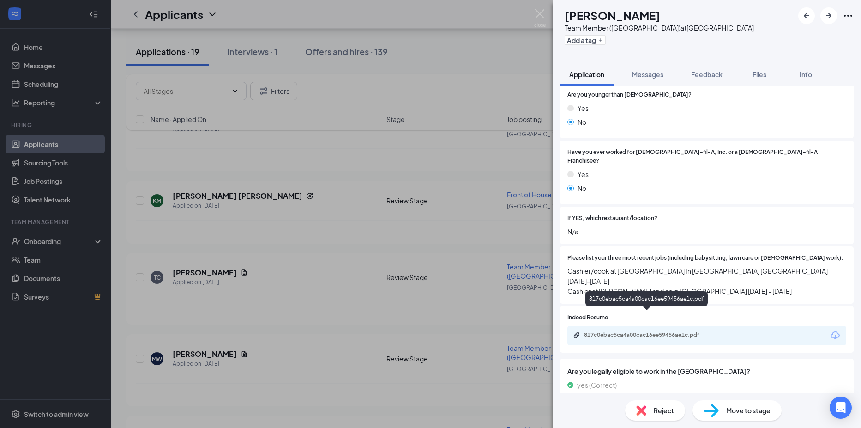
click at [642, 326] on div "817c0ebac5ca4a00cac16ee59456ae1c.pdf" at bounding box center [706, 335] width 279 height 19
click at [641, 331] on div "817c0ebac5ca4a00cac16ee59456ae1c.pdf" at bounding box center [648, 335] width 150 height 9
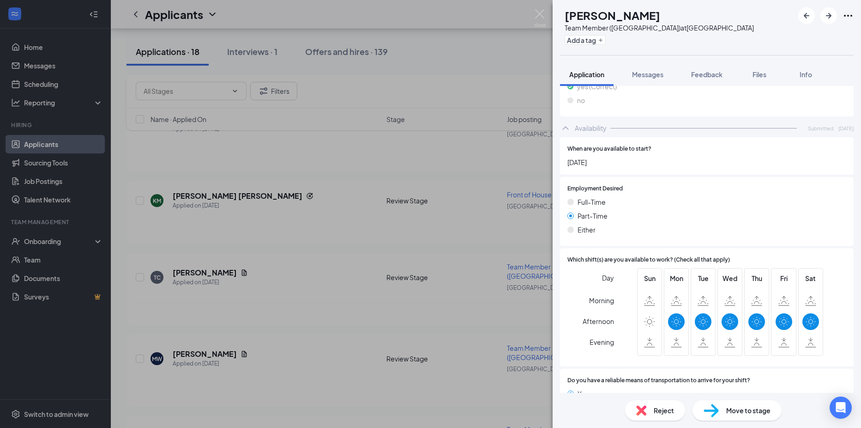
scroll to position [451, 0]
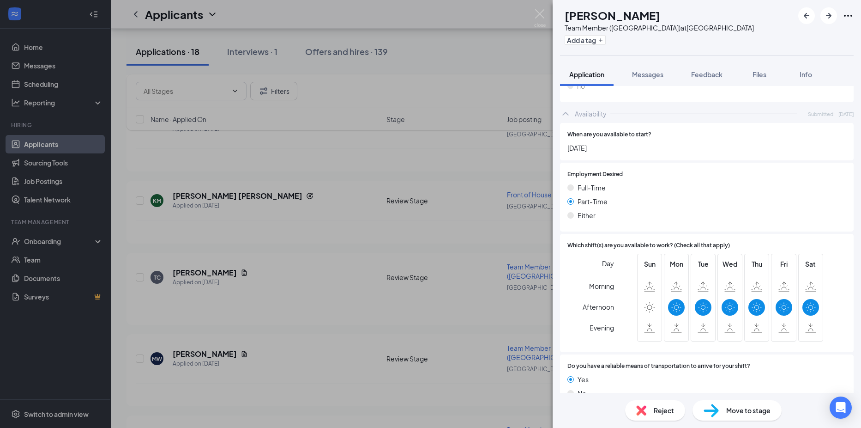
click at [640, 415] on div "Reject" at bounding box center [655, 410] width 60 height 20
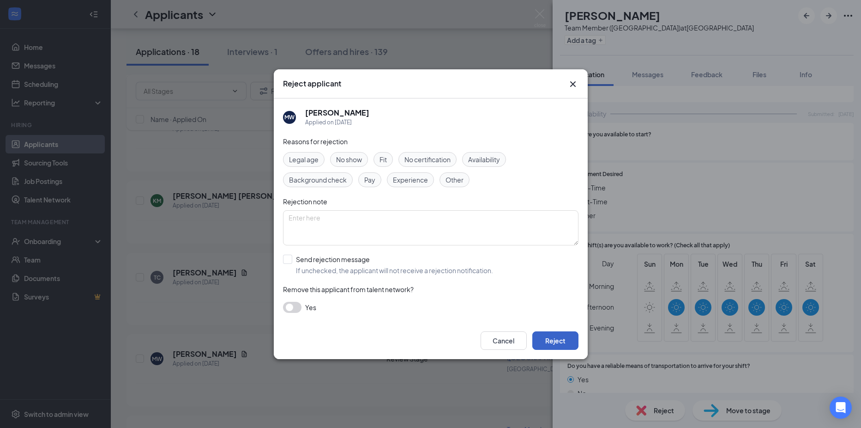
click at [558, 344] on button "Reject" at bounding box center [555, 340] width 46 height 18
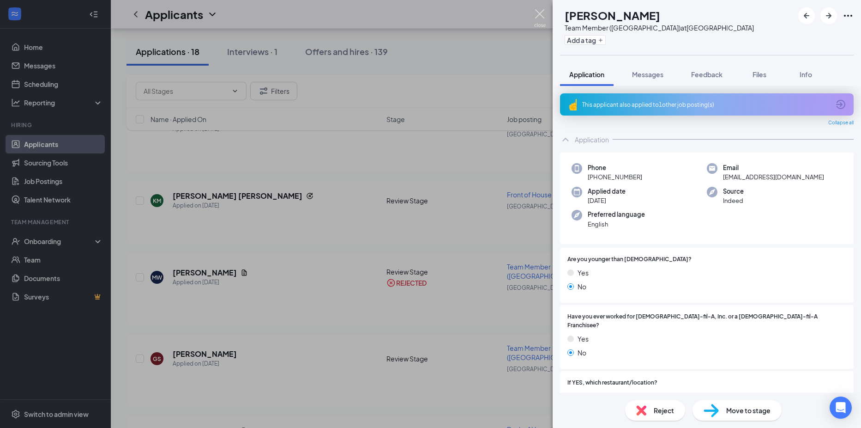
click at [542, 11] on img at bounding box center [540, 18] width 12 height 18
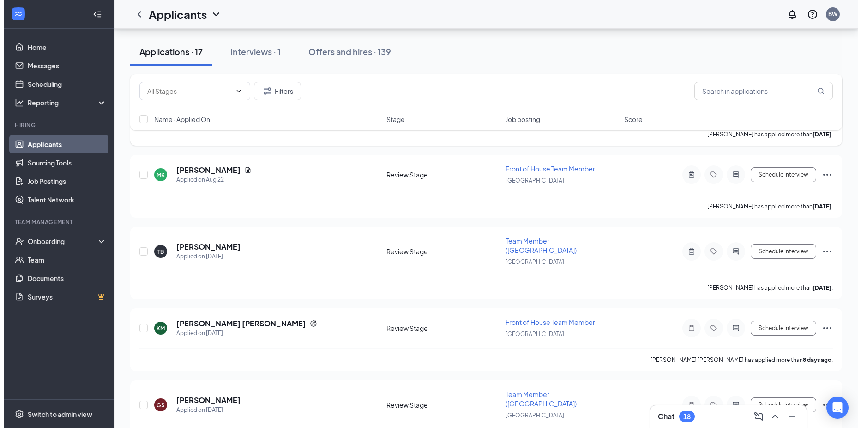
scroll to position [600, 0]
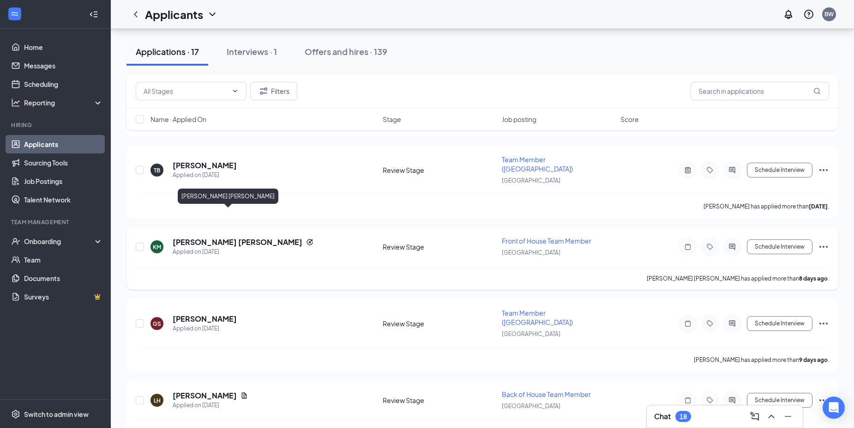
click at [224, 237] on h5 "[PERSON_NAME] [PERSON_NAME]" at bounding box center [238, 242] width 130 height 10
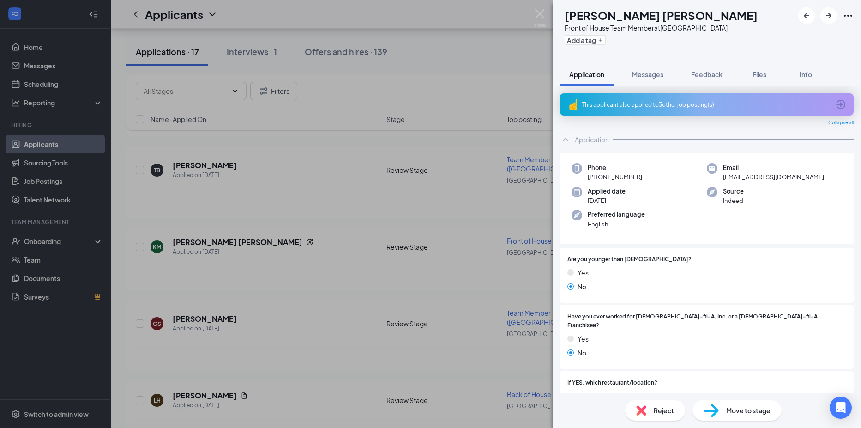
click at [637, 411] on img at bounding box center [641, 410] width 10 height 10
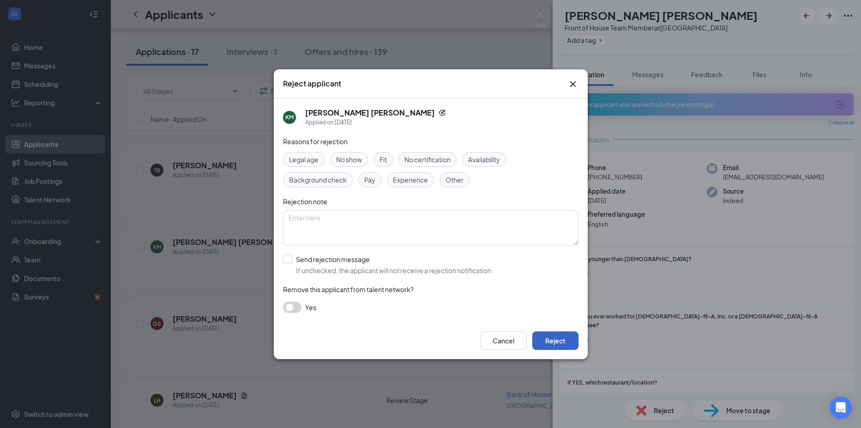
click at [567, 345] on button "Reject" at bounding box center [555, 340] width 46 height 18
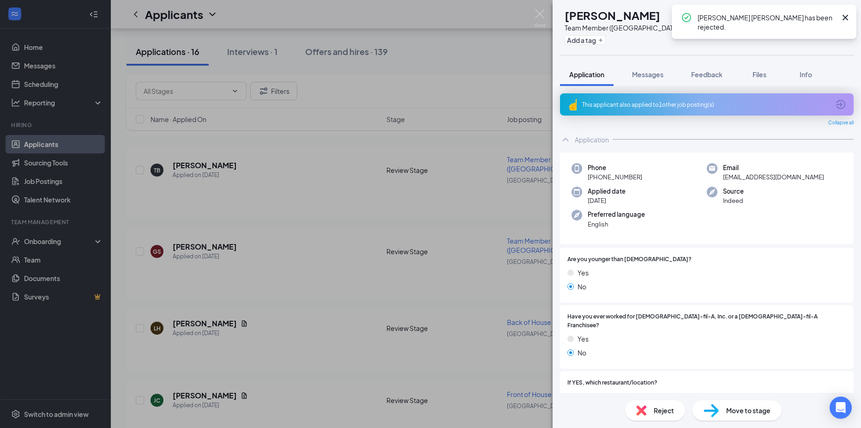
click at [639, 415] on img at bounding box center [641, 410] width 10 height 10
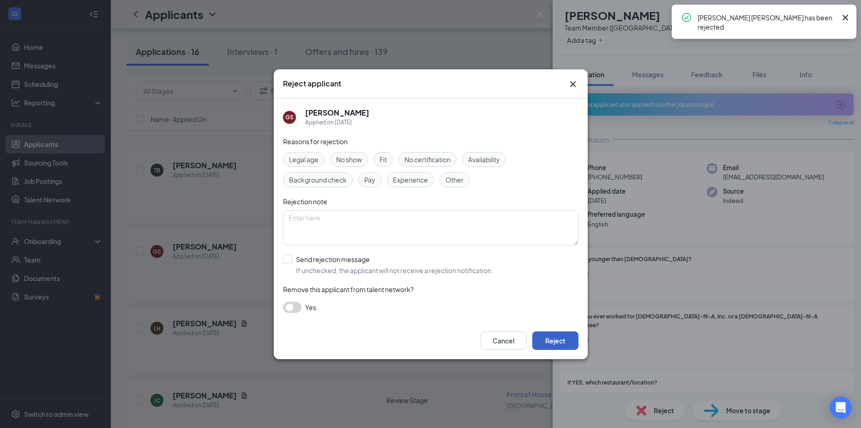
click at [576, 340] on button "Reject" at bounding box center [555, 340] width 46 height 18
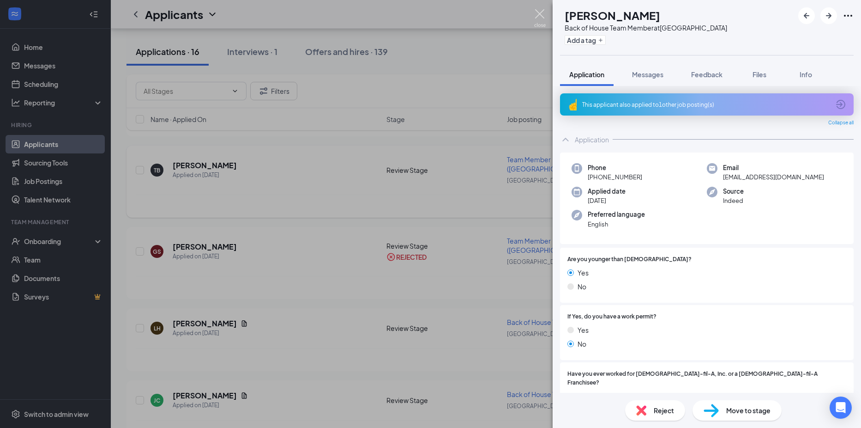
click at [540, 15] on img at bounding box center [540, 18] width 12 height 18
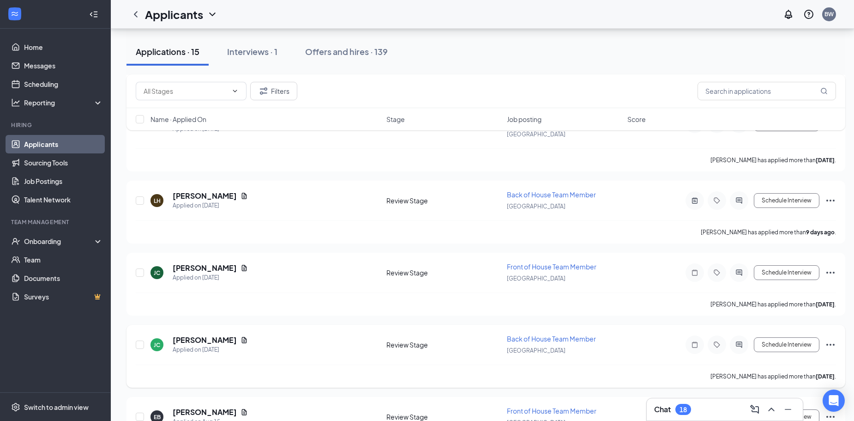
scroll to position [739, 0]
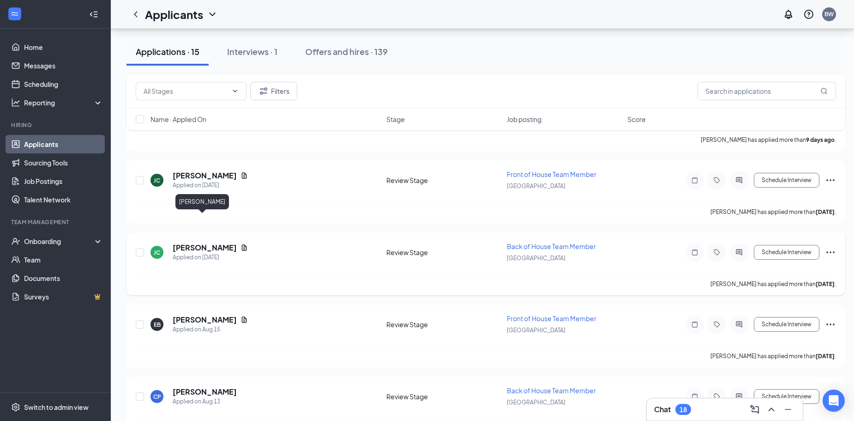
click at [206, 242] on h5 "[PERSON_NAME]" at bounding box center [205, 247] width 64 height 10
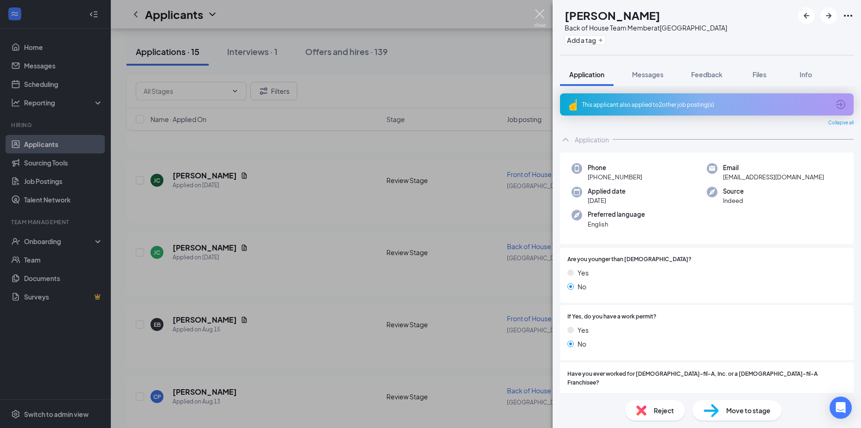
click at [536, 15] on img at bounding box center [540, 18] width 12 height 18
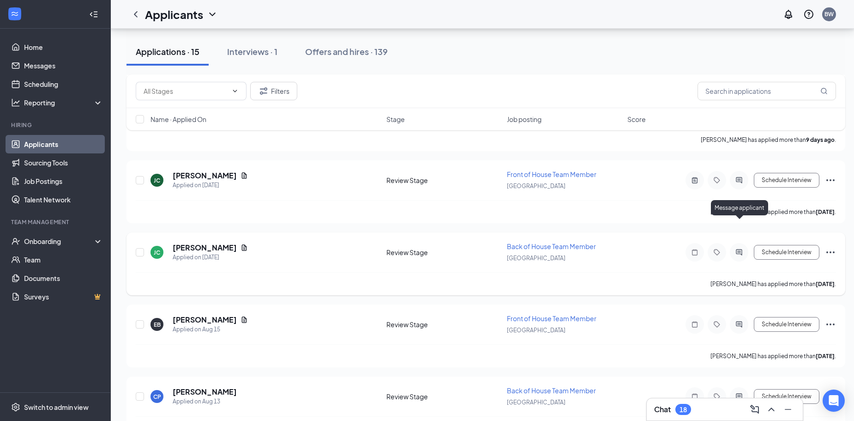
click at [742, 248] on icon "ActiveChat" at bounding box center [739, 251] width 11 height 7
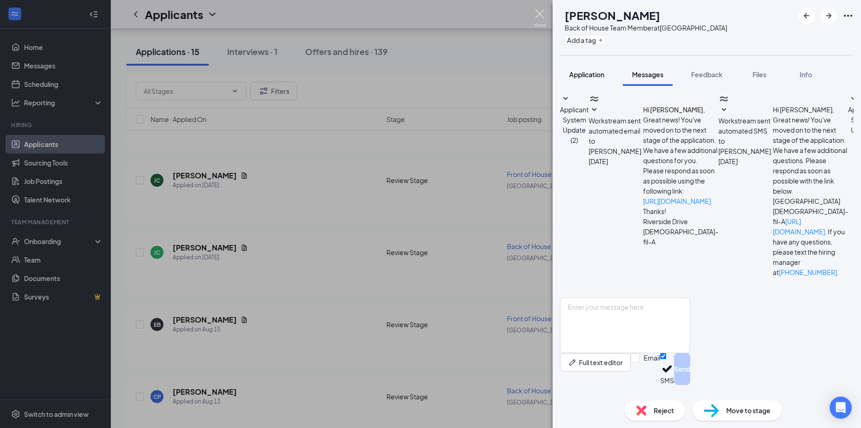
click at [541, 23] on img at bounding box center [540, 18] width 12 height 18
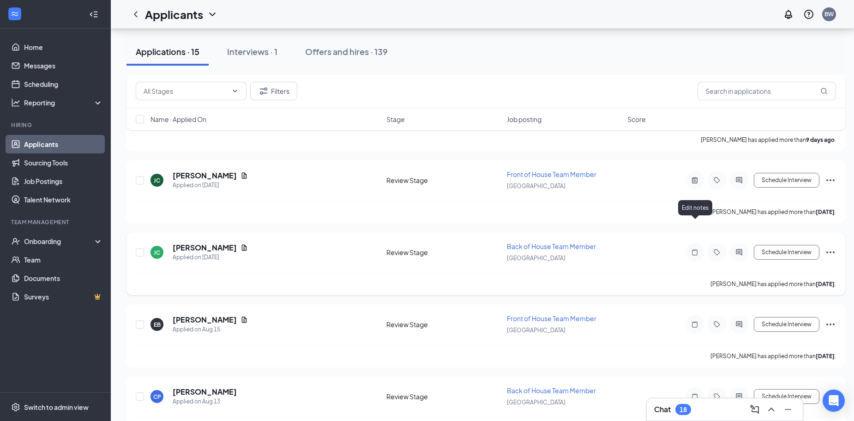
click at [696, 248] on icon "Note" at bounding box center [694, 251] width 11 height 7
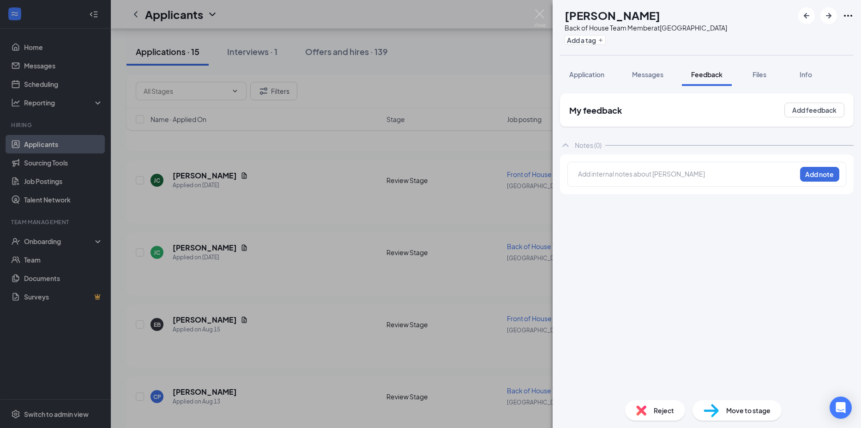
click at [654, 176] on div at bounding box center [687, 174] width 217 height 10
click at [834, 178] on button "Add note" at bounding box center [819, 174] width 39 height 15
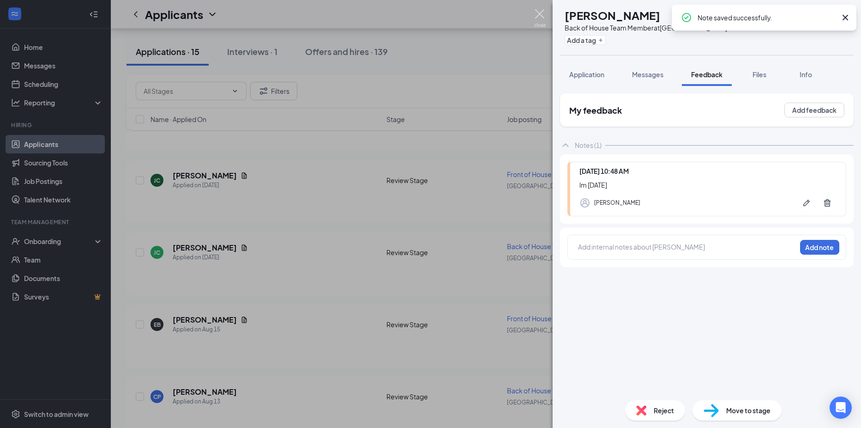
click at [538, 18] on img at bounding box center [540, 18] width 12 height 18
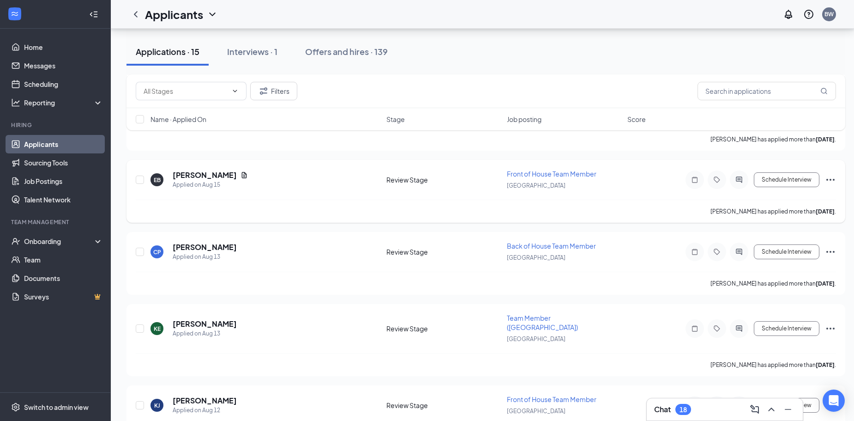
scroll to position [885, 0]
click at [212, 394] on h5 "[PERSON_NAME]" at bounding box center [205, 399] width 64 height 10
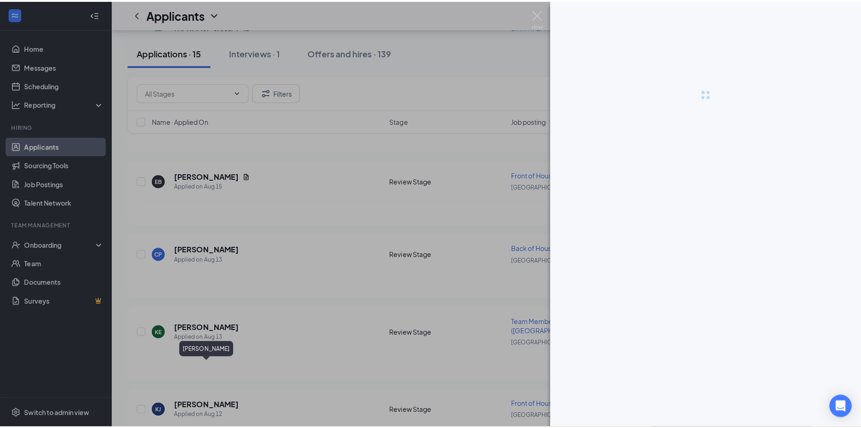
scroll to position [878, 0]
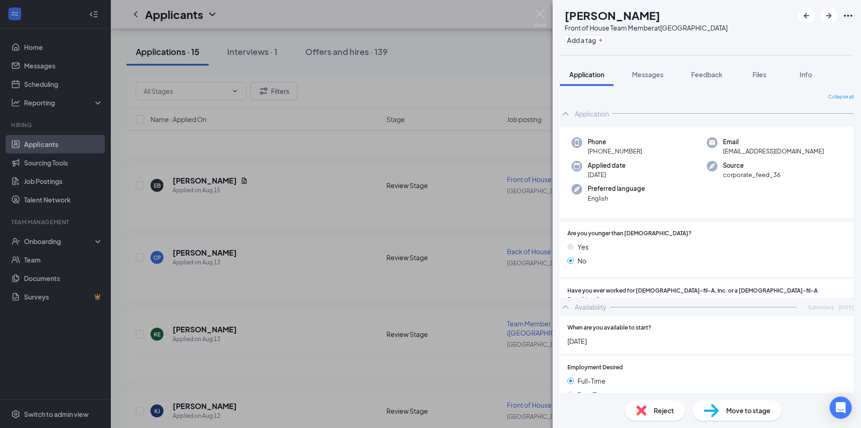
click at [644, 417] on div "Reject" at bounding box center [655, 410] width 60 height 20
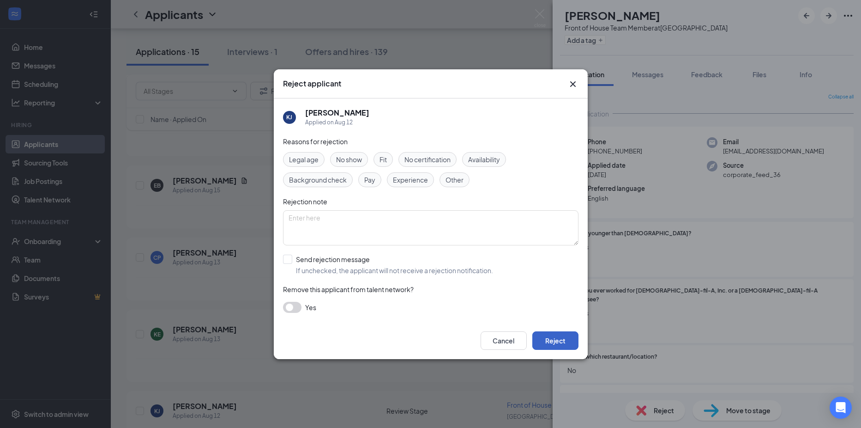
click at [553, 341] on button "Reject" at bounding box center [555, 340] width 46 height 18
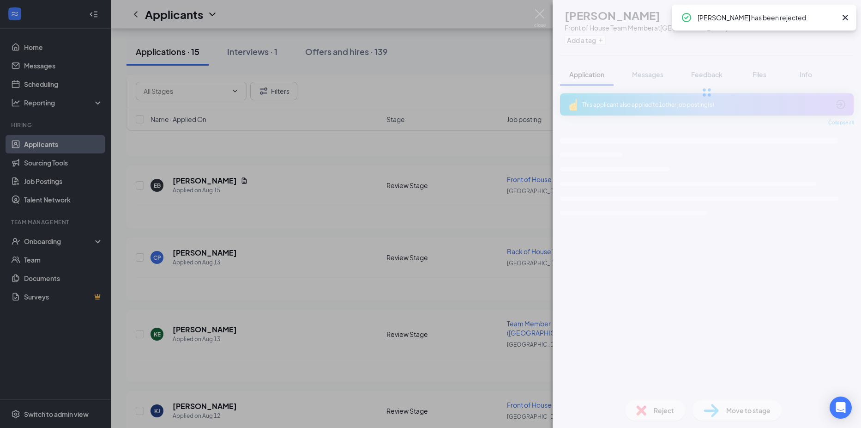
scroll to position [806, 0]
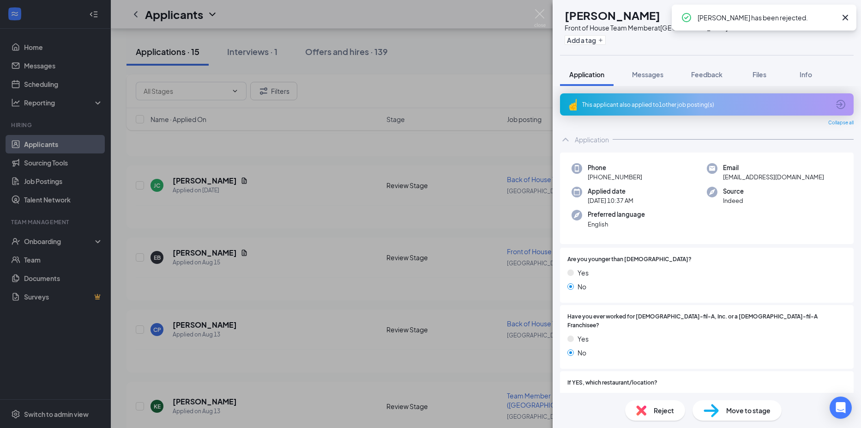
click at [192, 373] on div "[PERSON_NAME] [PERSON_NAME] Front of House Team Member at [GEOGRAPHIC_DATA] Add…" at bounding box center [430, 214] width 861 height 428
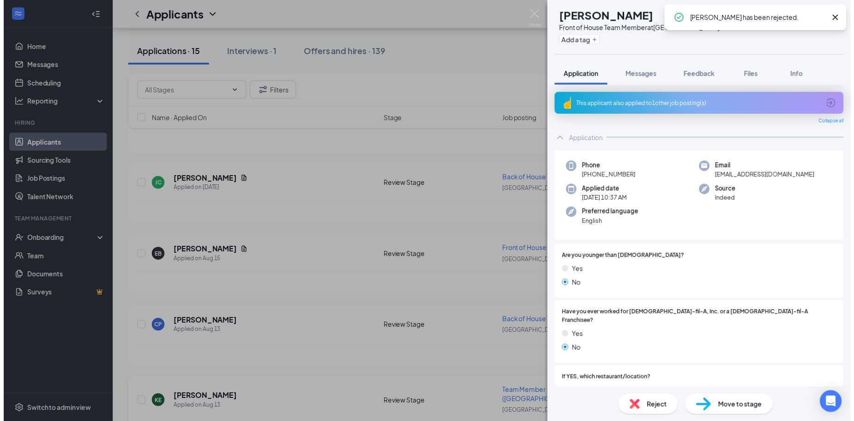
scroll to position [813, 0]
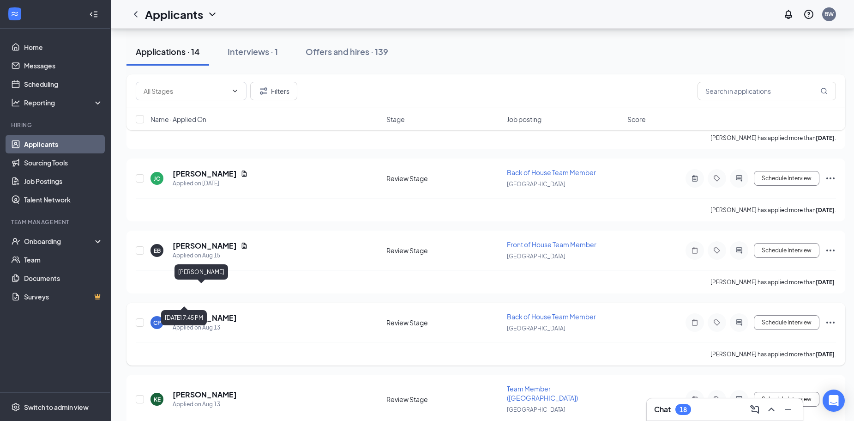
click at [193, 313] on h5 "[PERSON_NAME]" at bounding box center [205, 318] width 64 height 10
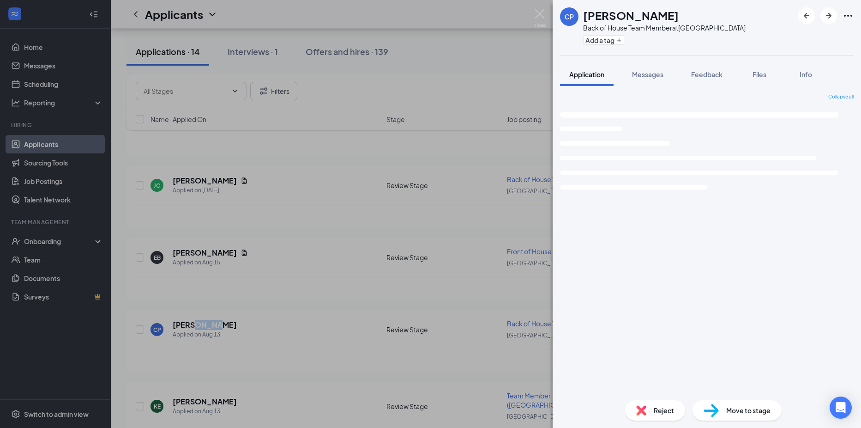
click at [646, 412] on img at bounding box center [641, 410] width 10 height 10
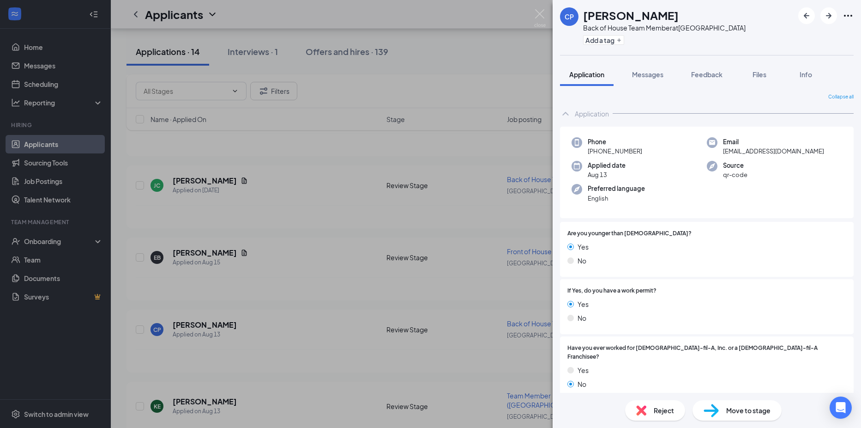
drag, startPoint x: 646, startPoint y: 411, endPoint x: 654, endPoint y: 409, distance: 8.8
click at [655, 409] on span "Reject" at bounding box center [664, 410] width 20 height 10
click at [649, 412] on div "Reject" at bounding box center [655, 410] width 60 height 20
click at [198, 355] on div "[PERSON_NAME] Back of House Team Member at [GEOGRAPHIC_DATA] Add a tag Applicat…" at bounding box center [430, 214] width 861 height 428
click at [582, 407] on div "Reject Move to stage" at bounding box center [707, 409] width 308 height 35
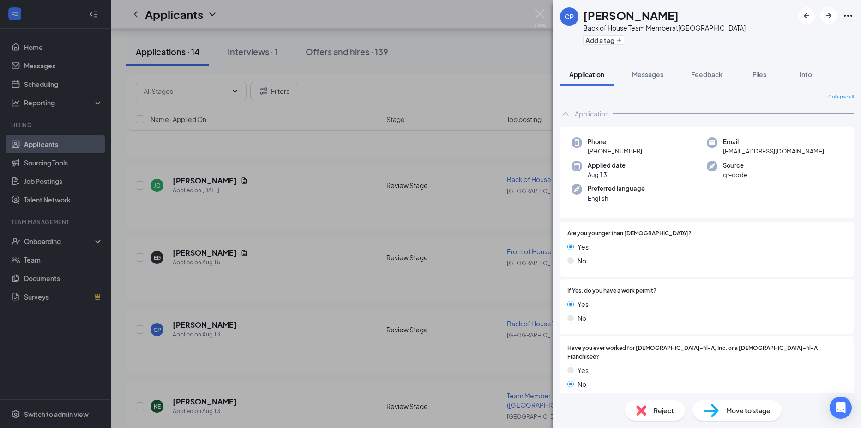
click at [659, 404] on div "Reject" at bounding box center [655, 410] width 60 height 20
click at [645, 412] on img at bounding box center [641, 410] width 10 height 10
click at [645, 412] on div "Reject applicant [PERSON_NAME] Applied on [DATE] Reasons for rejection Legal ag…" at bounding box center [430, 214] width 861 height 428
click at [645, 412] on img at bounding box center [641, 410] width 10 height 10
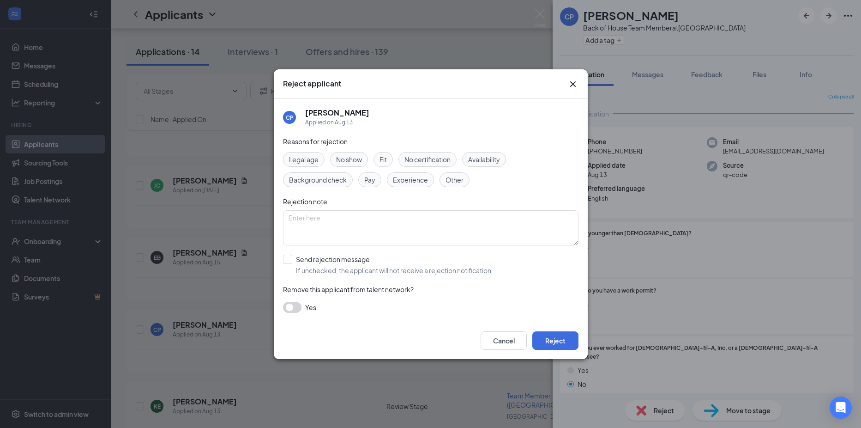
click at [645, 412] on div "Reject applicant [PERSON_NAME] Applied on [DATE] Reasons for rejection Legal ag…" at bounding box center [430, 214] width 861 height 428
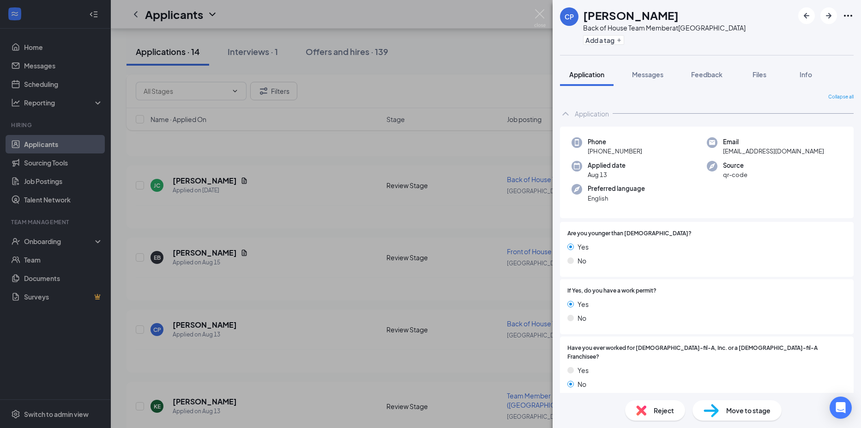
click at [543, 9] on div "[PERSON_NAME] Back of House Team Member at [GEOGRAPHIC_DATA] Add a tag Applicat…" at bounding box center [430, 214] width 861 height 428
click at [543, 16] on div "Applicants BW" at bounding box center [486, 14] width 750 height 29
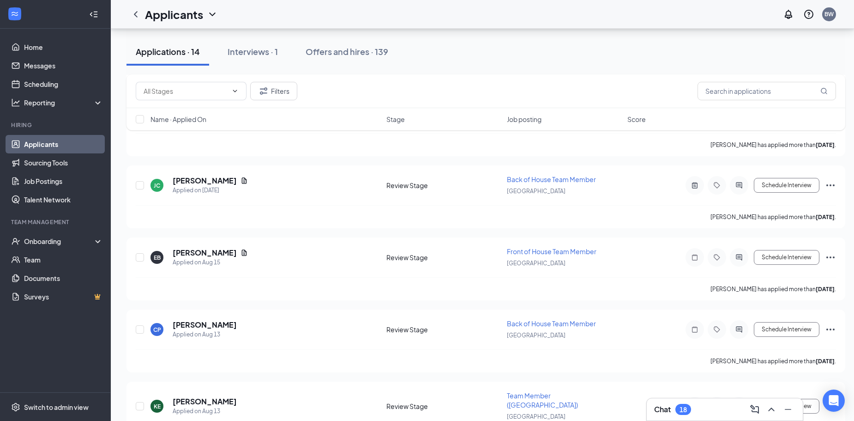
click at [539, 15] on div "Applicants BW" at bounding box center [482, 14] width 743 height 29
